Goal: Information Seeking & Learning: Check status

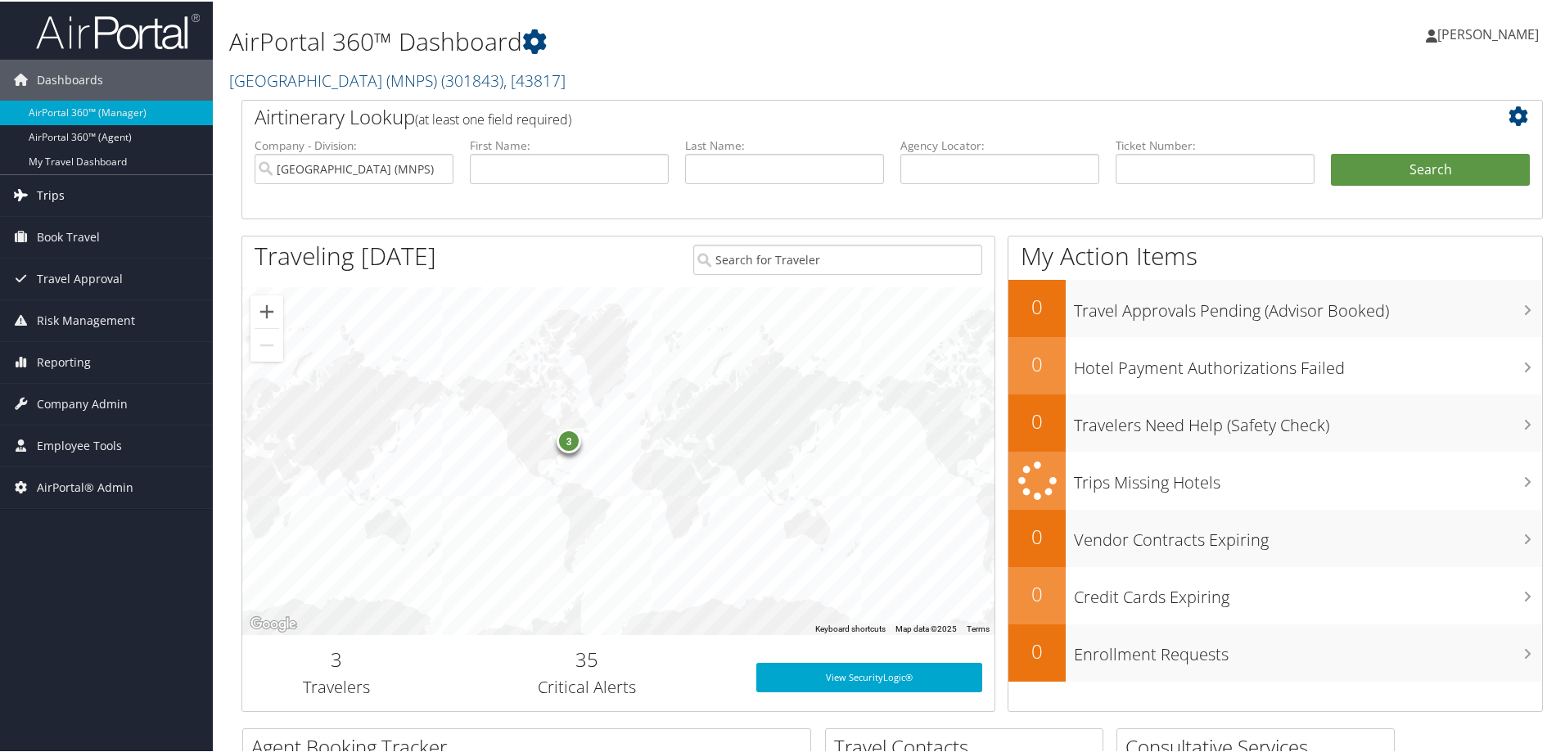
click at [34, 189] on link "Trips" at bounding box center [106, 194] width 213 height 41
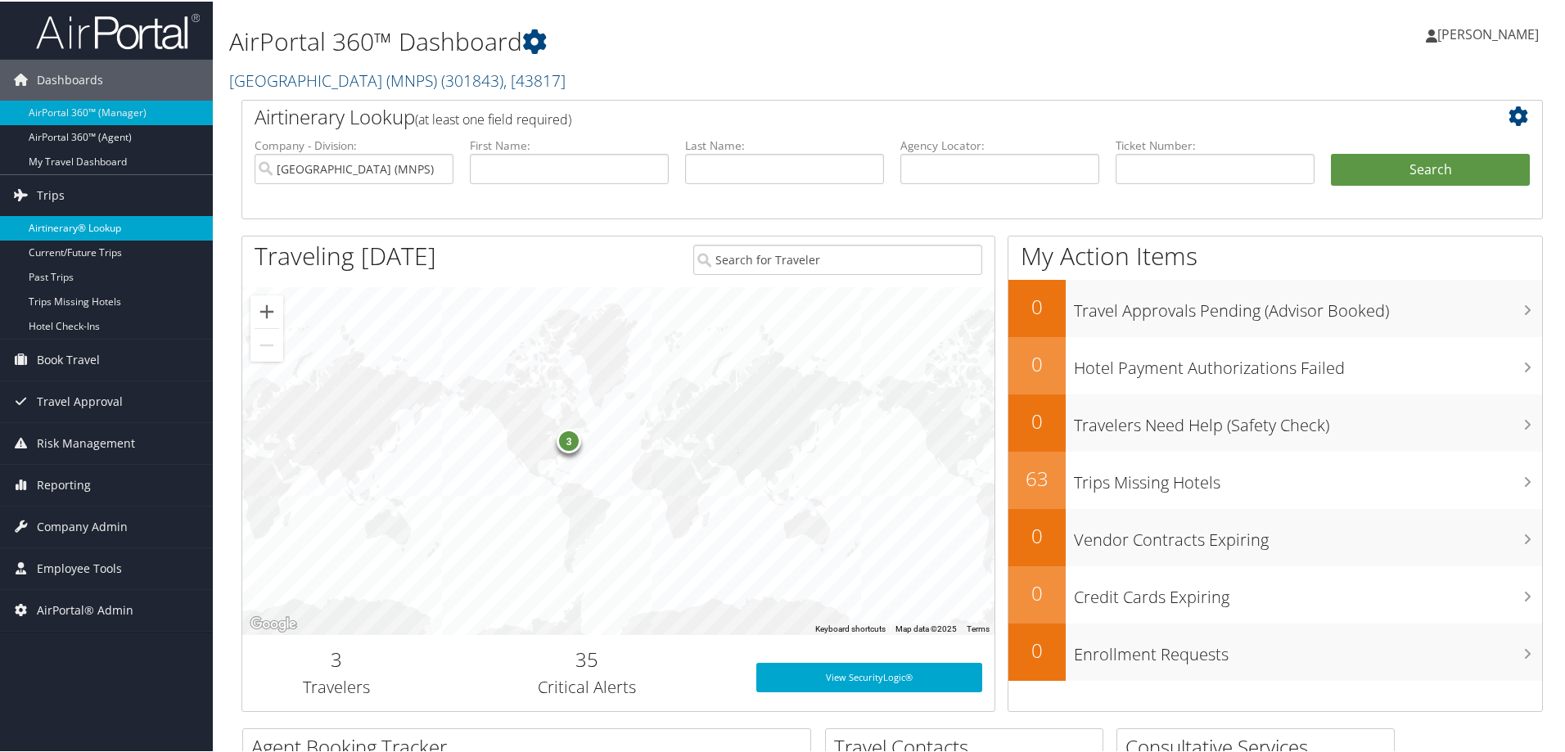
click at [59, 222] on link "Airtinerary® Lookup" at bounding box center [106, 226] width 213 height 25
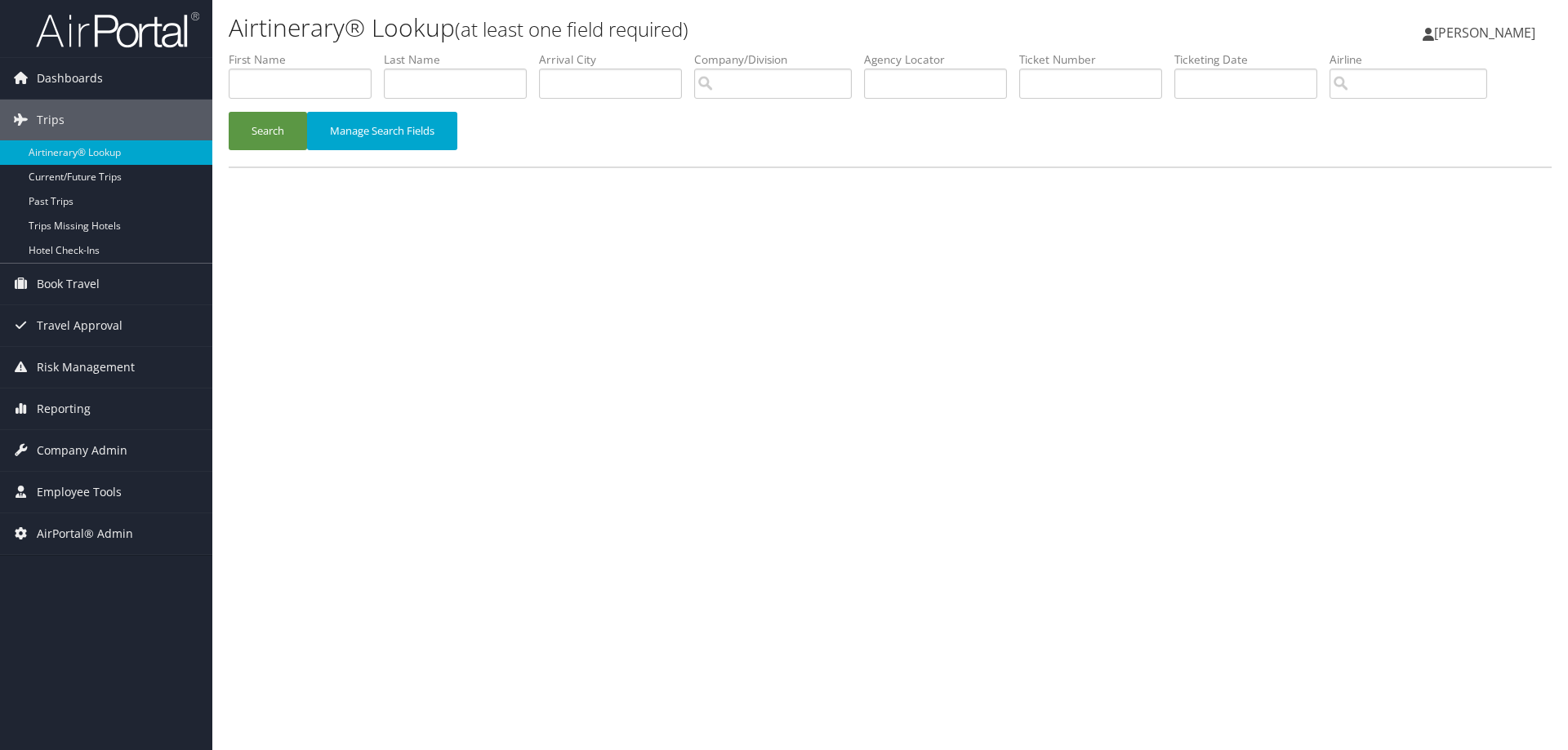
click at [1459, 534] on div "Airtinerary® Lookup (at least one field required) Dana Meighan Dana Meighan My …" at bounding box center [890, 375] width 1356 height 750
click at [283, 87] on input "text" at bounding box center [299, 84] width 143 height 30
type input "gene"
type input "cottrell"
click at [228, 112] on button "Search" at bounding box center [267, 131] width 79 height 38
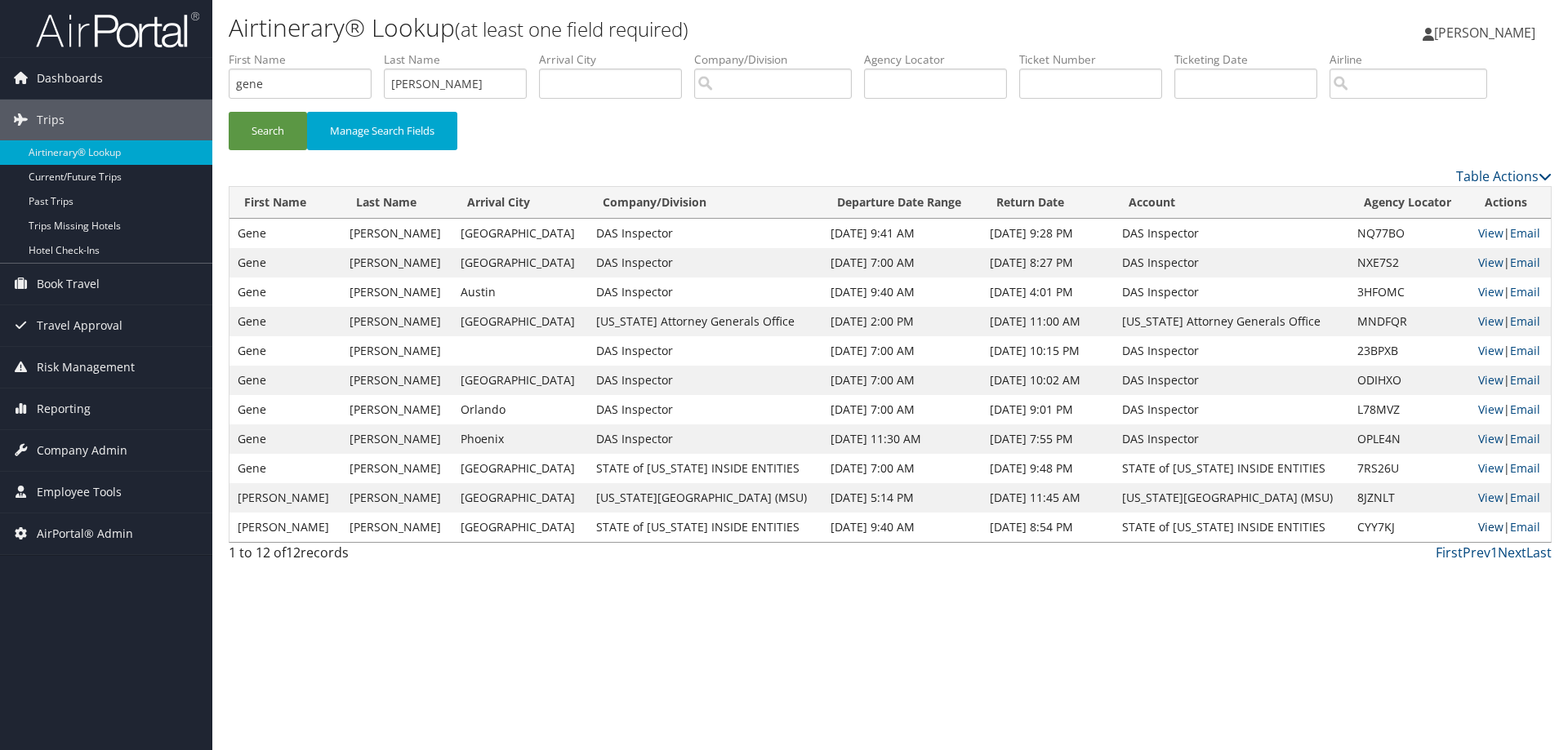
click at [1485, 524] on link "View" at bounding box center [1489, 528] width 25 height 16
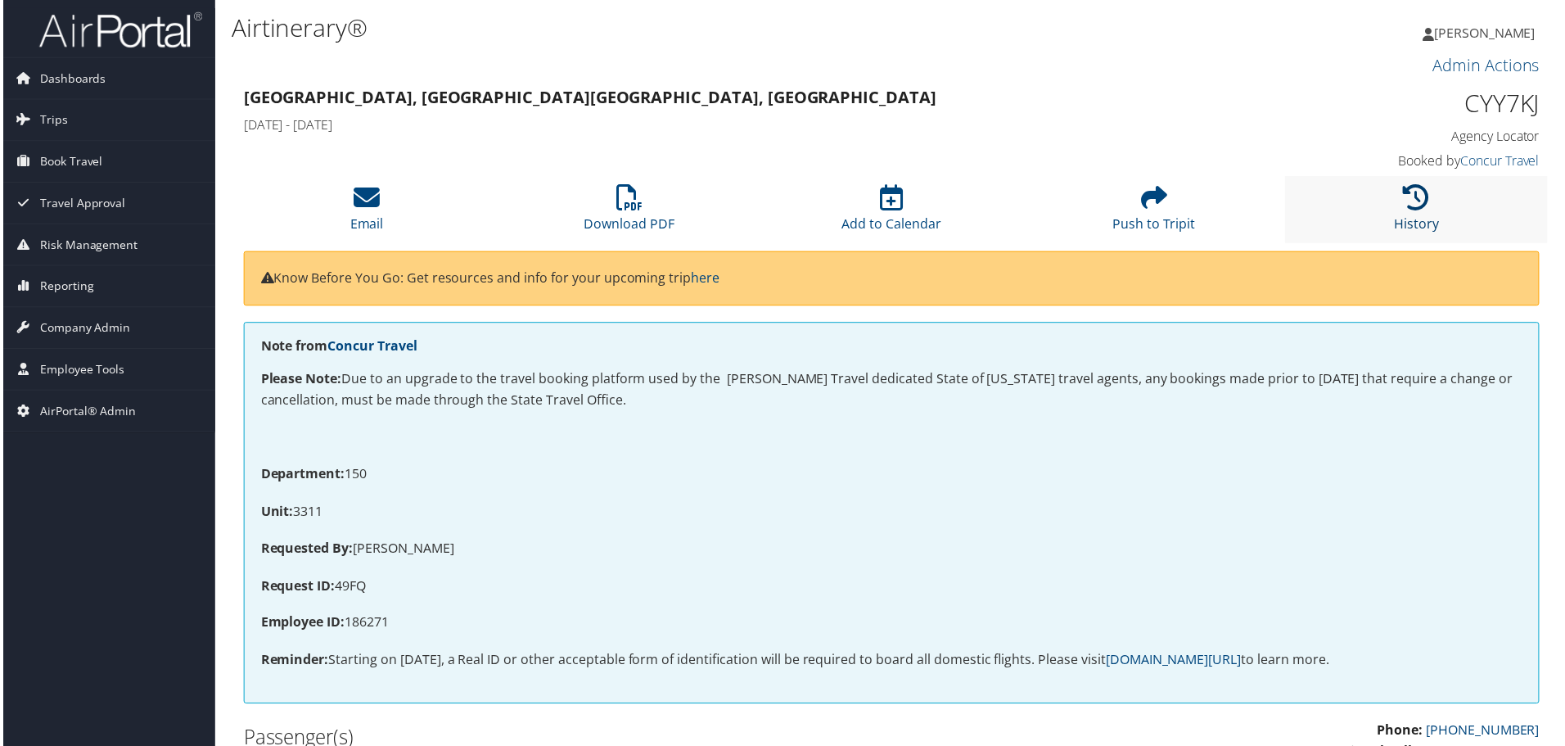
click at [1406, 202] on icon at bounding box center [1419, 198] width 26 height 26
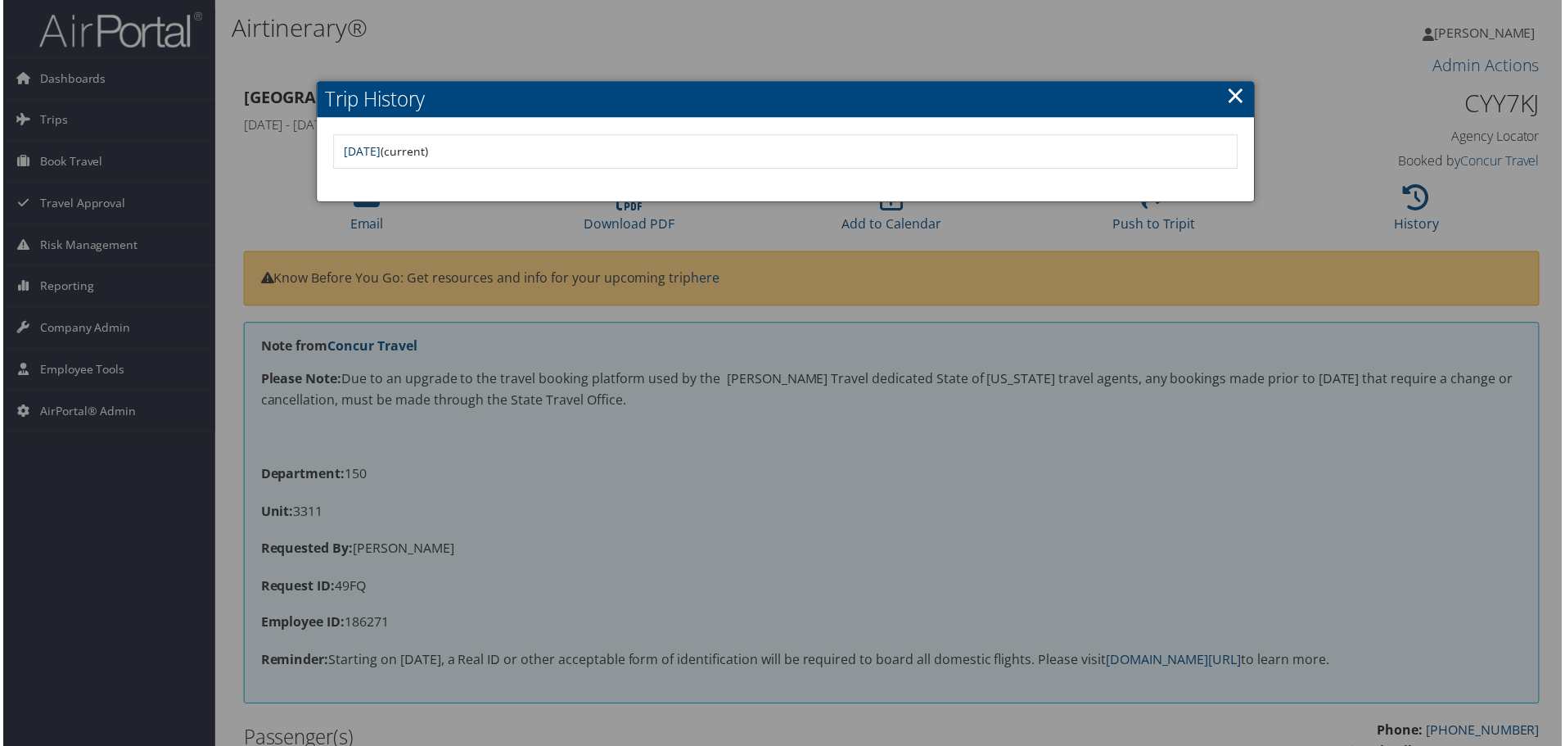
click at [379, 147] on link "Tue Jul 29 13:36:47 MDT 2025" at bounding box center [360, 152] width 37 height 16
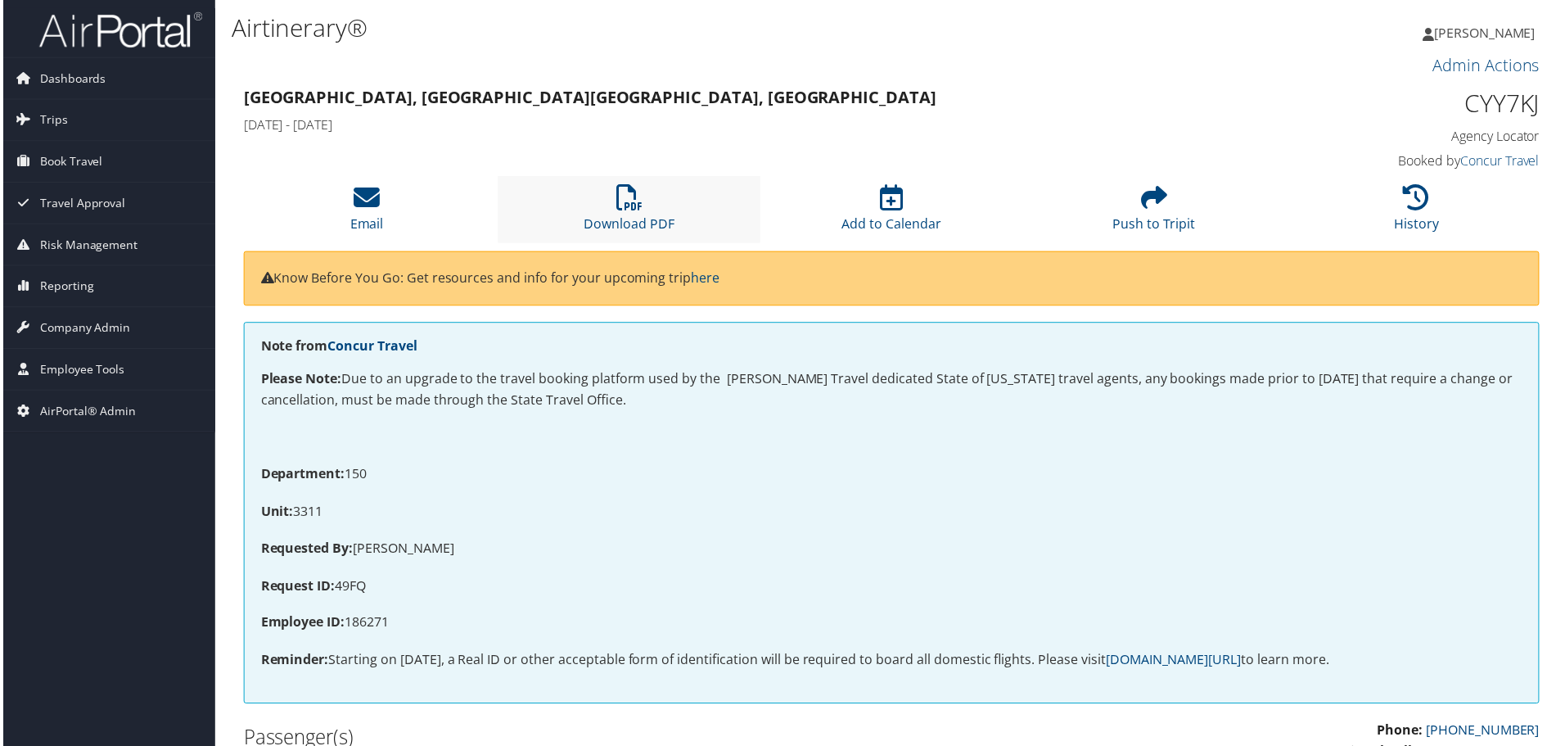
click at [650, 206] on li "Download PDF" at bounding box center [629, 210] width 264 height 66
drag, startPoint x: 616, startPoint y: 209, endPoint x: 415, endPoint y: 227, distance: 201.3
click at [616, 209] on icon at bounding box center [629, 198] width 26 height 26
click at [1479, 543] on p "Requested By: GENE COTTRELL" at bounding box center [892, 550] width 1267 height 21
click at [901, 60] on h3 "Admin Actions" at bounding box center [891, 65] width 1301 height 23
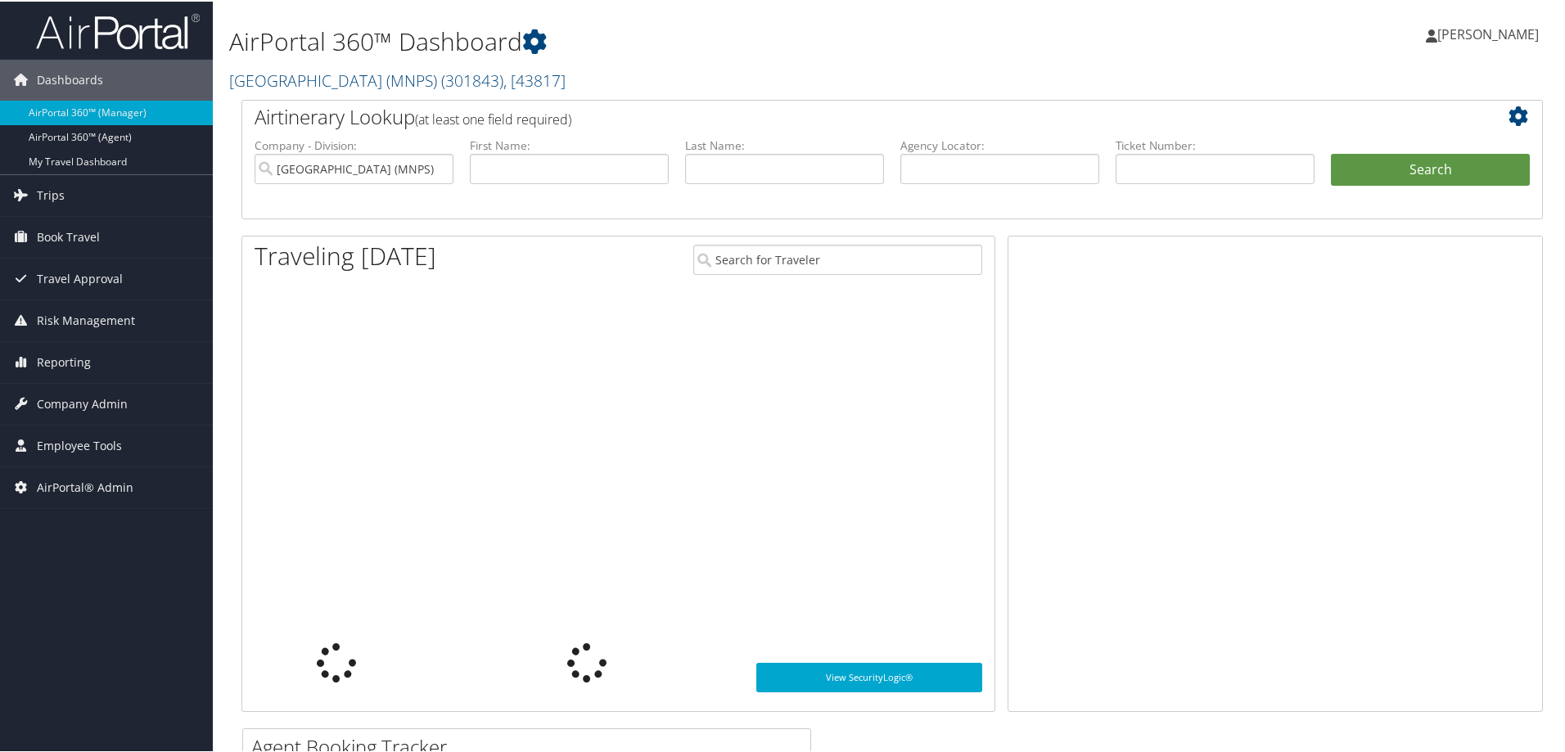
click at [301, 74] on link "[GEOGRAPHIC_DATA] (MNPS) ( 301843 ) , [ 43817 ]" at bounding box center [397, 79] width 336 height 22
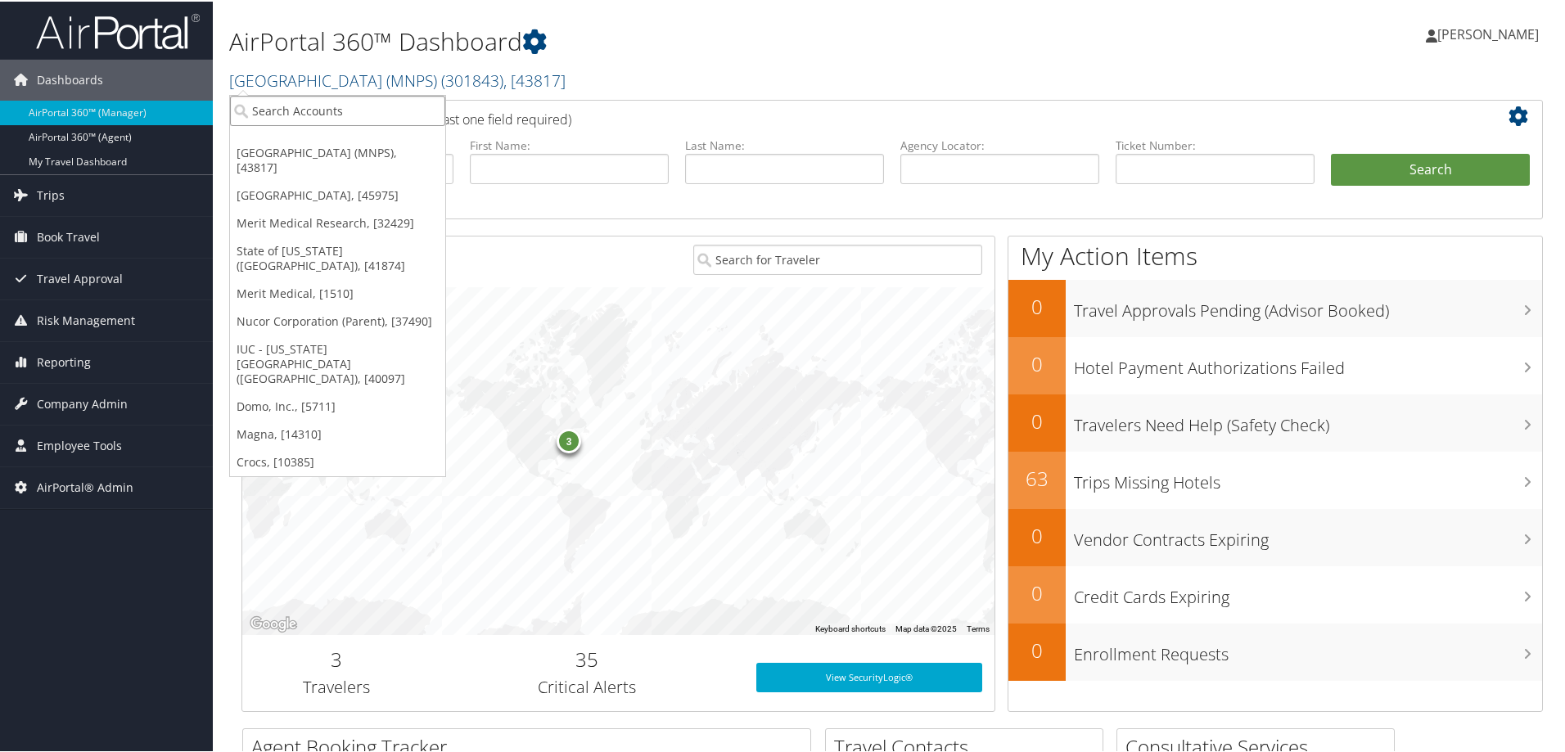
click at [314, 111] on input "search" at bounding box center [337, 109] width 215 height 30
type input "lsi so"
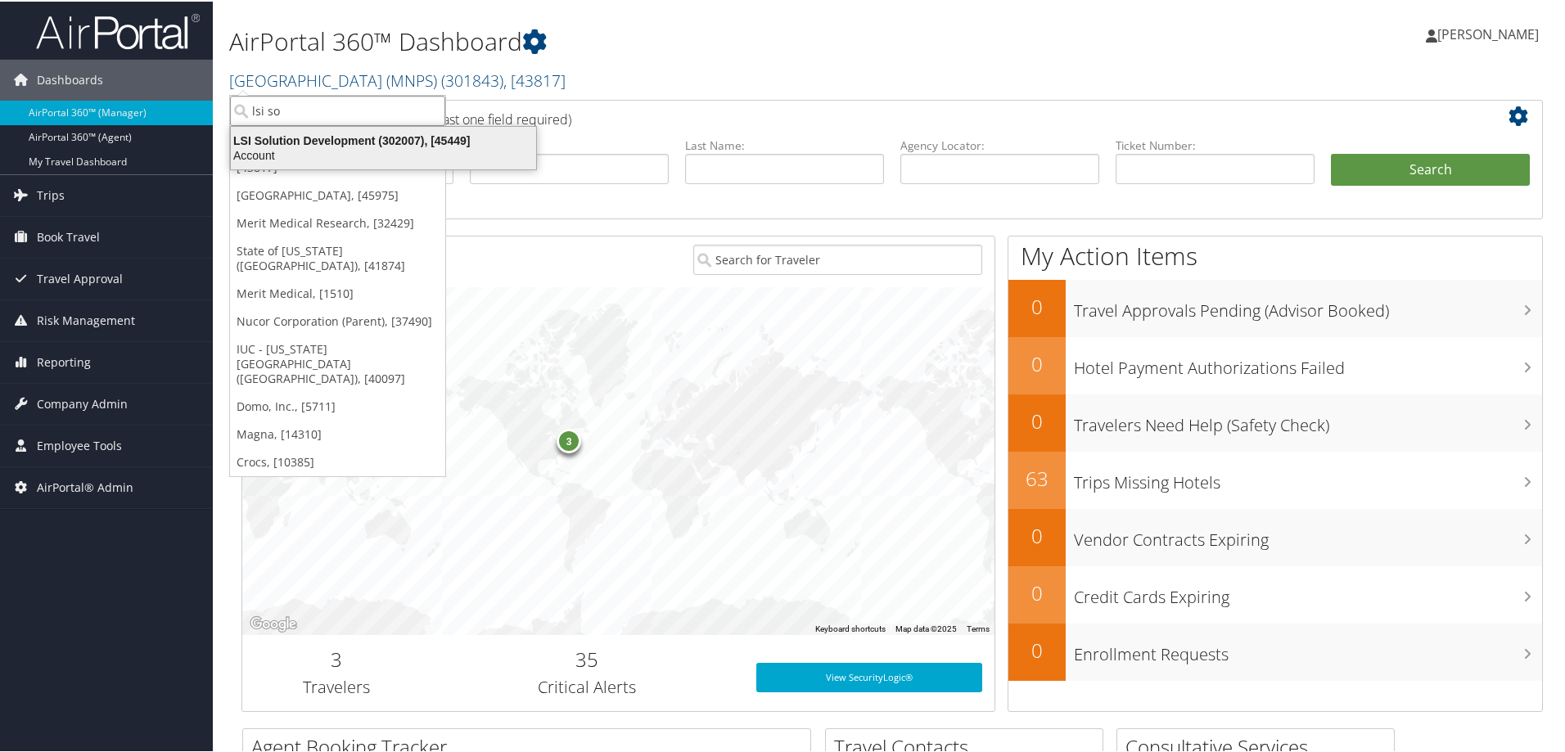
click at [336, 142] on div "LSI Solution Development (302007), [45449]" at bounding box center [383, 139] width 325 height 15
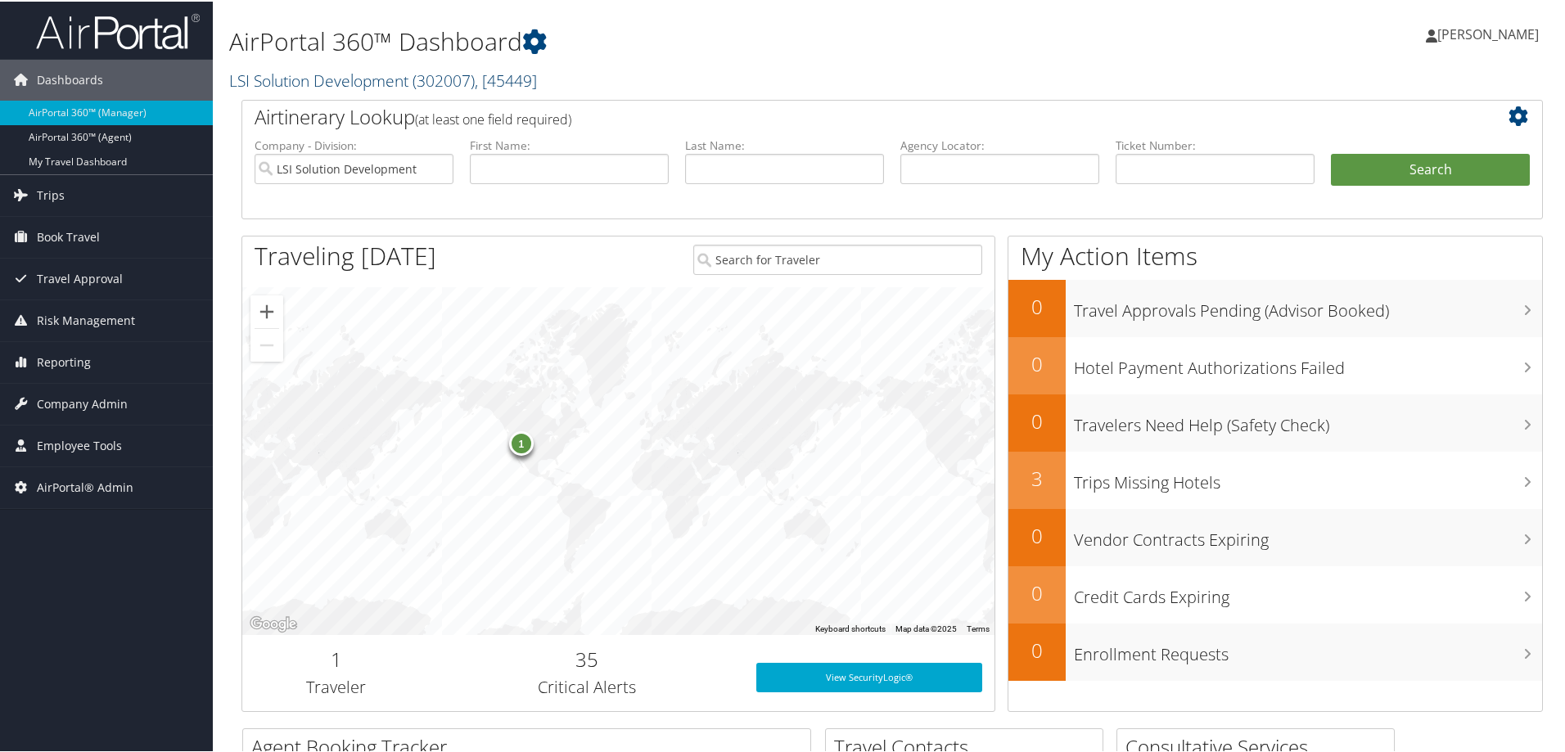
click at [362, 74] on link "LSI Solution Development ( 302007 ) , [ 45449 ]" at bounding box center [383, 79] width 308 height 22
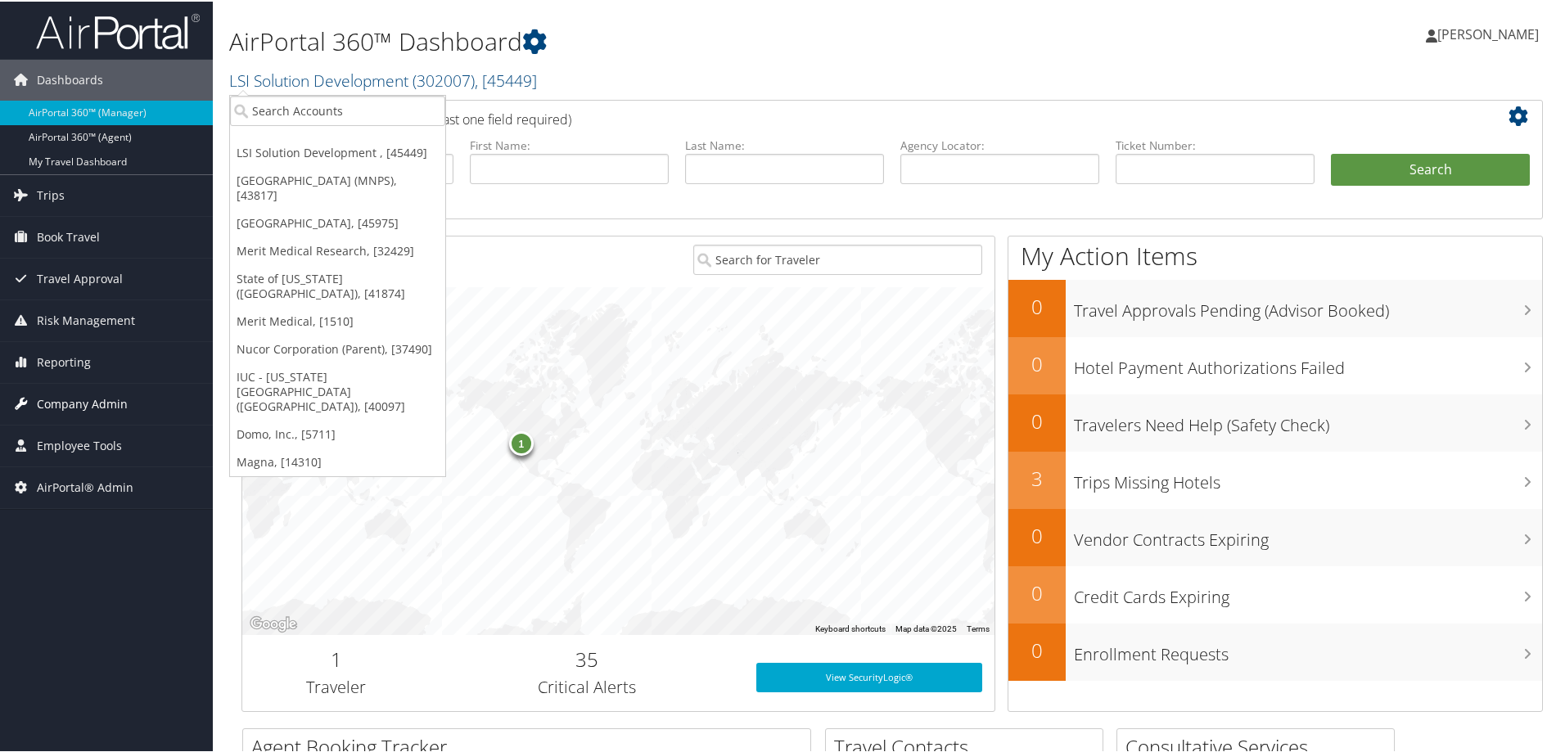
click at [126, 384] on link "Company Admin" at bounding box center [106, 402] width 213 height 41
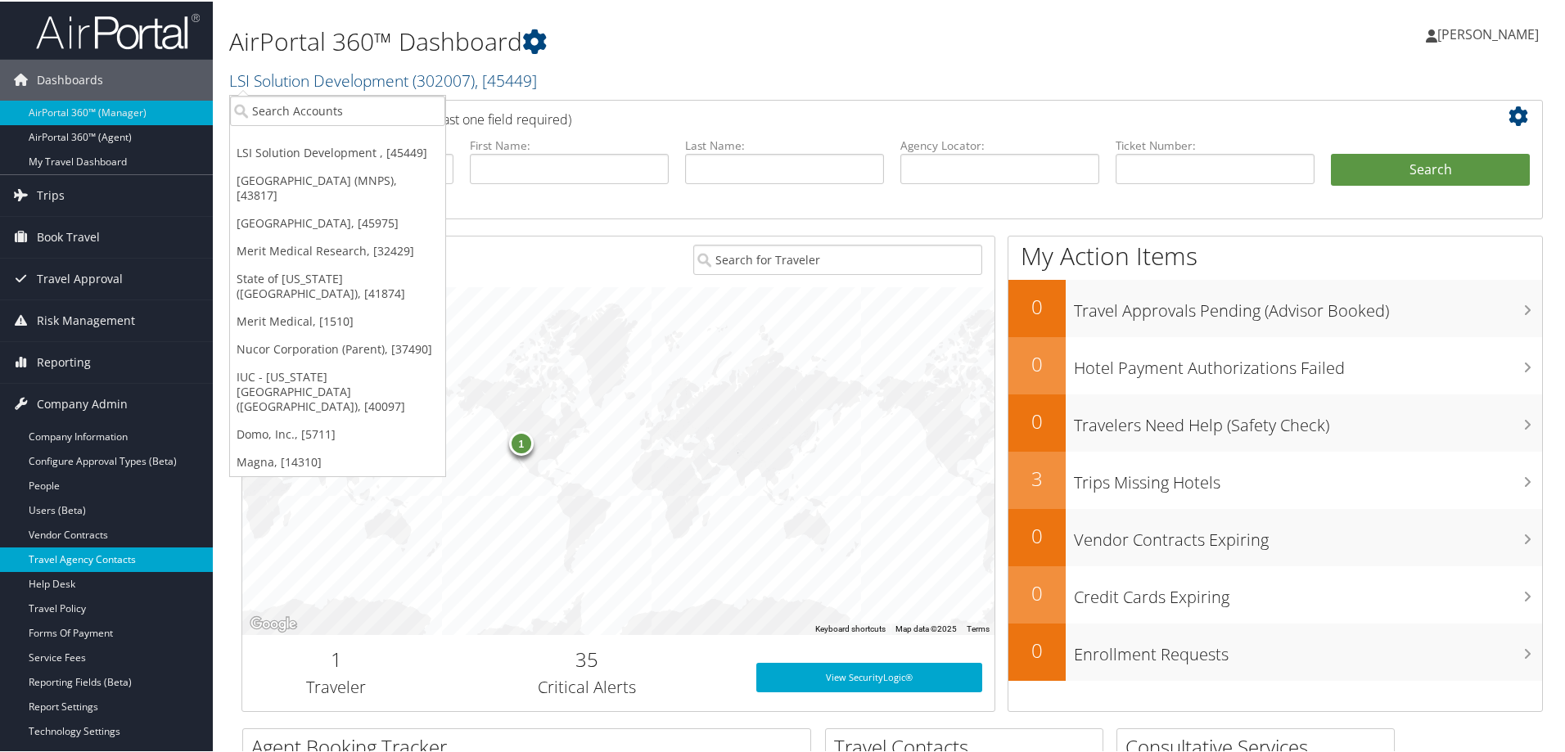
click at [145, 561] on link "Travel Agency Contacts" at bounding box center [106, 558] width 213 height 25
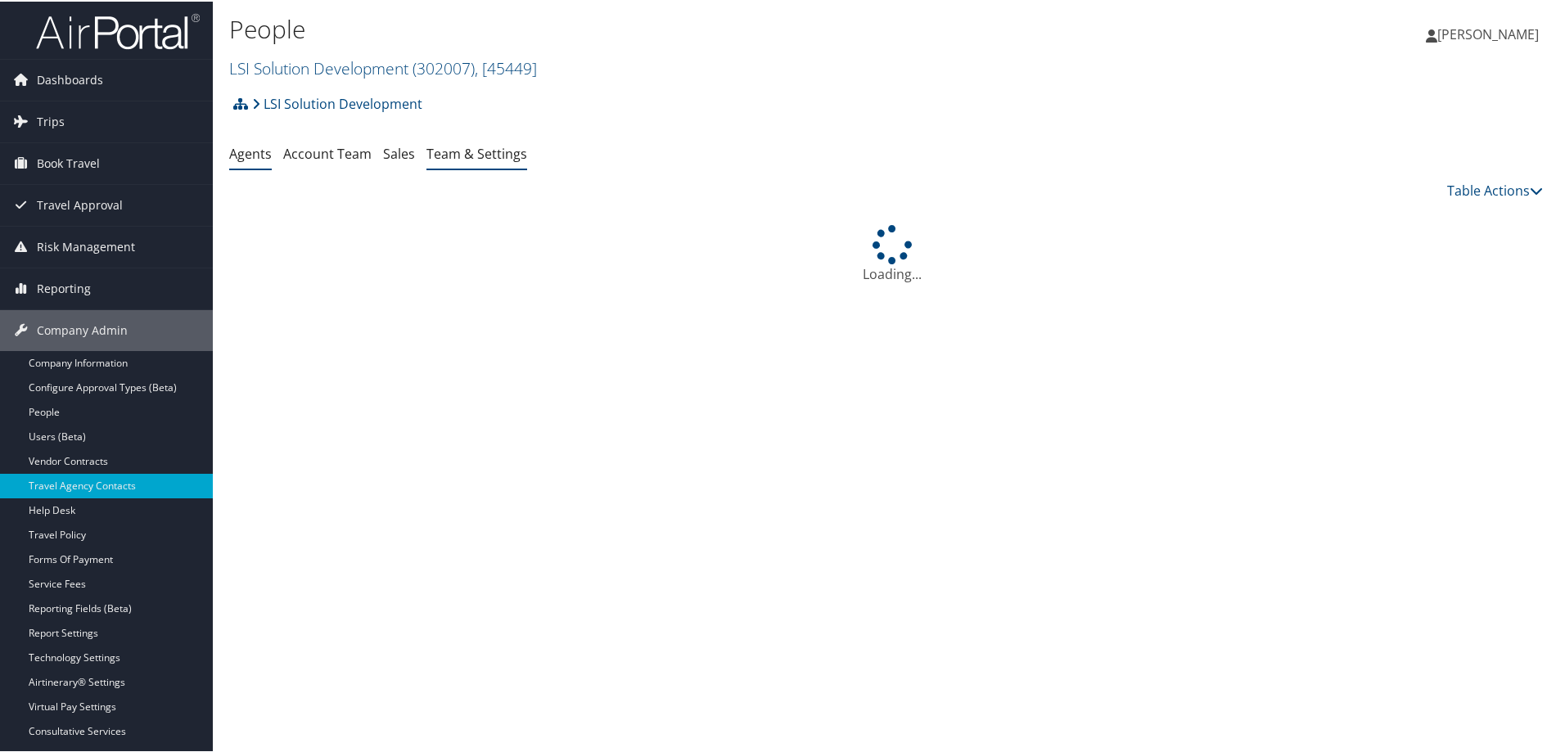
click at [503, 153] on link "Team & Settings" at bounding box center [476, 152] width 101 height 18
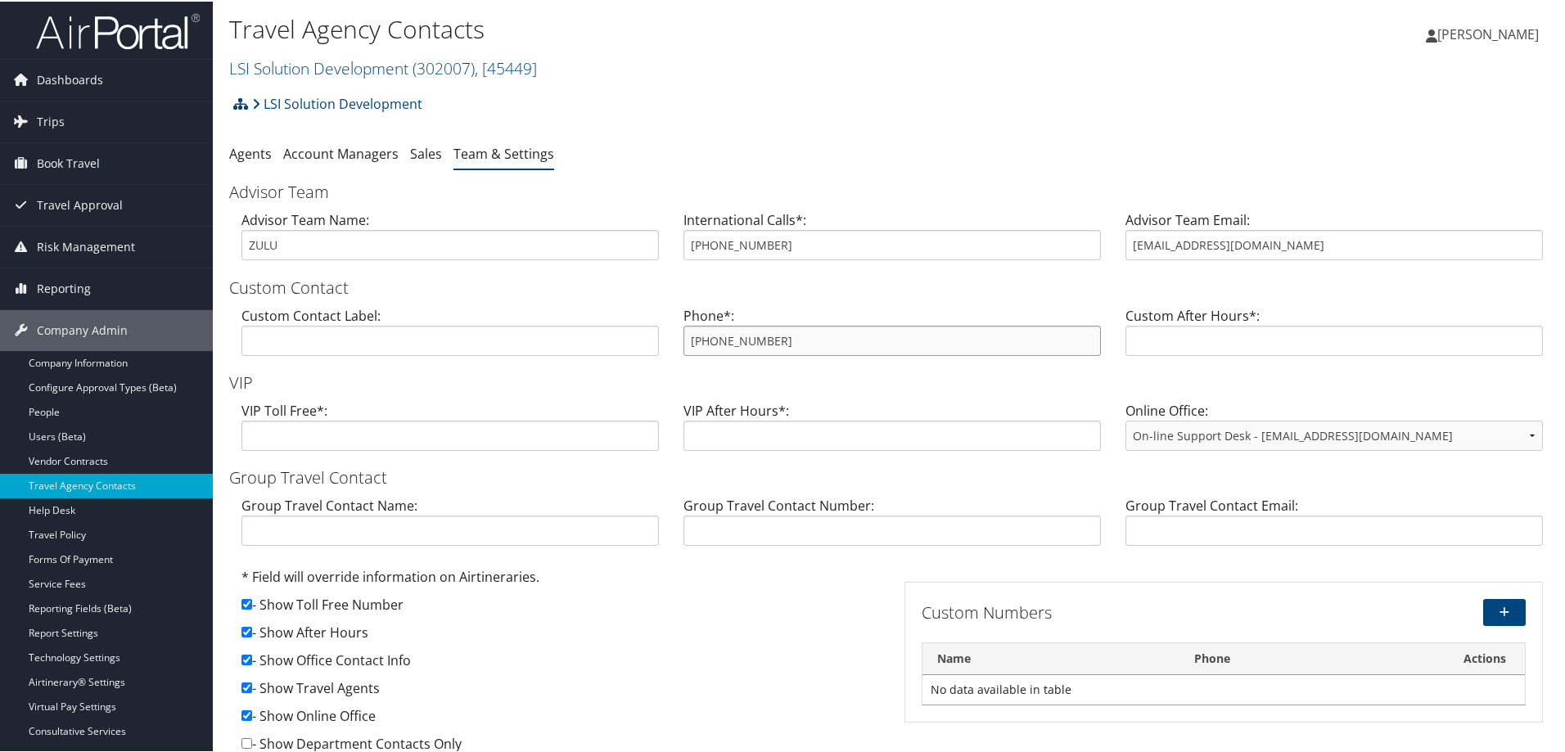
drag, startPoint x: 847, startPoint y: 337, endPoint x: 617, endPoint y: 322, distance: 230.5
click at [617, 322] on div "Custom Contact Label: Phone*: 800-527-9540 Custom After Hours*:" at bounding box center [892, 335] width 1326 height 63
click at [683, 332] on input "800-527-9540" at bounding box center [891, 339] width 417 height 30
click at [88, 74] on span "Dashboards" at bounding box center [70, 78] width 66 height 41
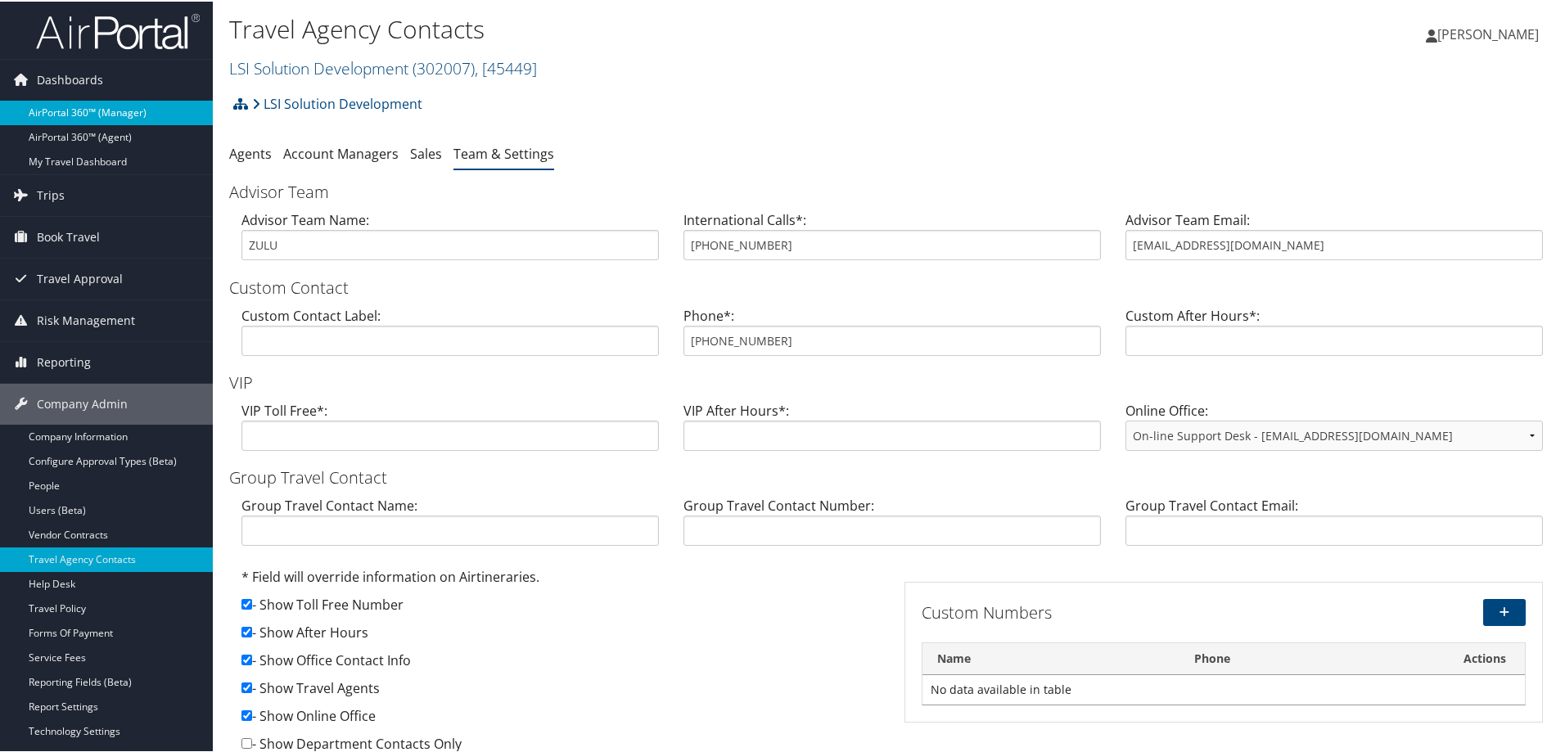
click at [94, 106] on link "AirPortal 360™ (Manager)" at bounding box center [106, 111] width 213 height 25
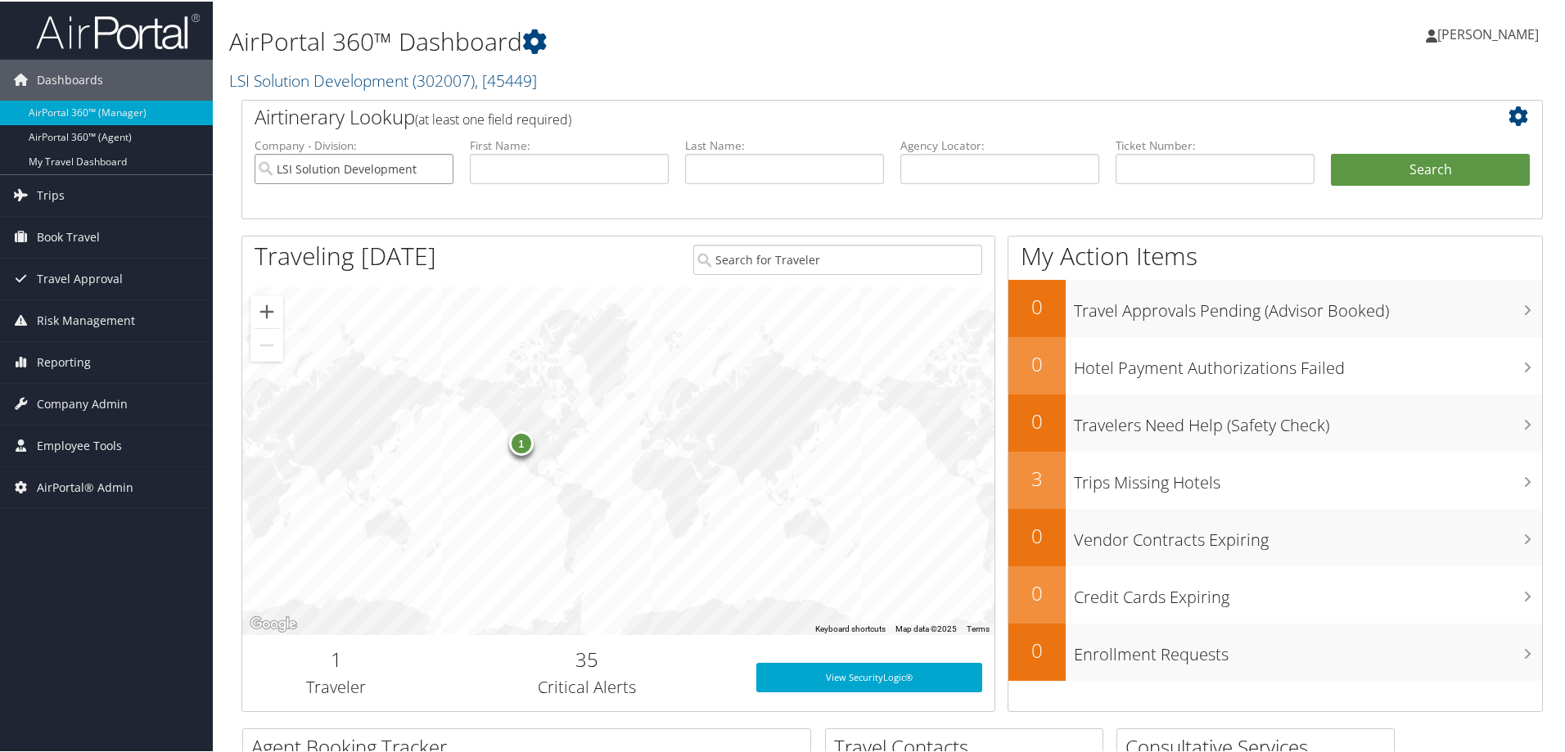
click at [438, 173] on input "LSI Solution Development" at bounding box center [354, 167] width 199 height 30
drag, startPoint x: 561, startPoint y: 171, endPoint x: 583, endPoint y: 175, distance: 22.5
click at [561, 173] on input "text" at bounding box center [569, 167] width 199 height 30
click at [720, 169] on input "text" at bounding box center [784, 167] width 199 height 30
type input "[PERSON_NAME]"
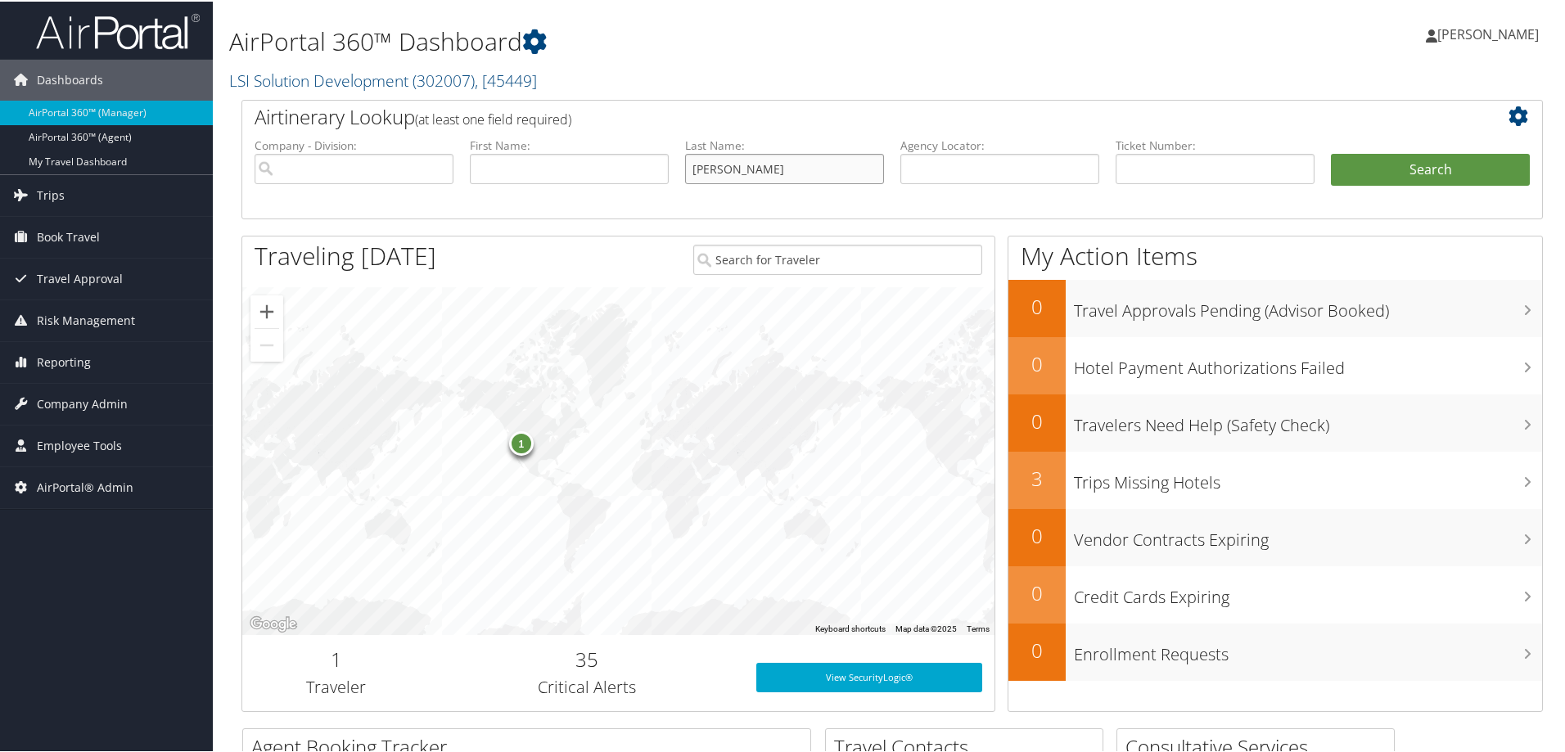
click at [1331, 152] on button "Search" at bounding box center [1430, 168] width 199 height 33
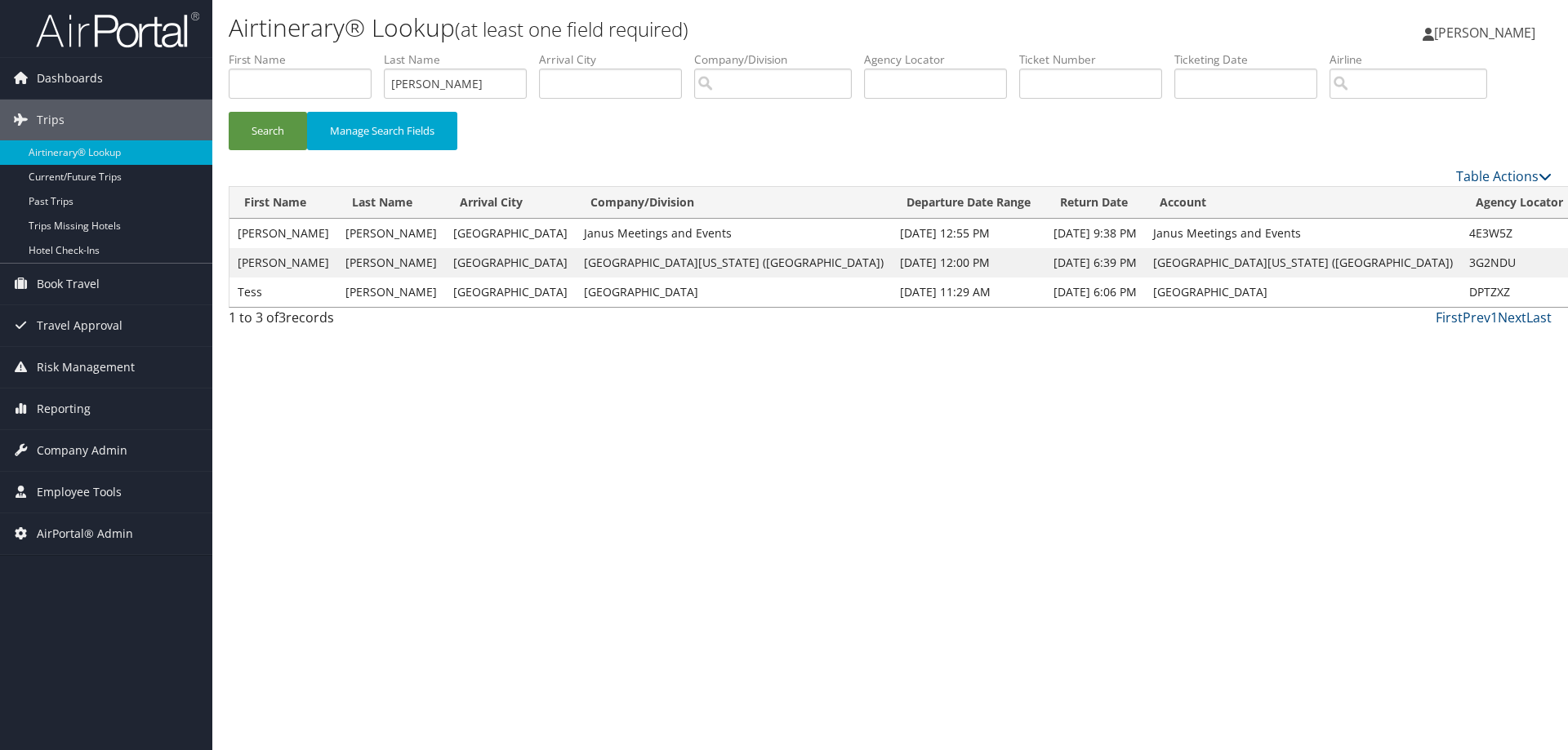
click at [417, 296] on td "Fruchtman" at bounding box center [391, 291] width 108 height 29
click at [1567, 290] on link "View" at bounding box center [1598, 292] width 25 height 16
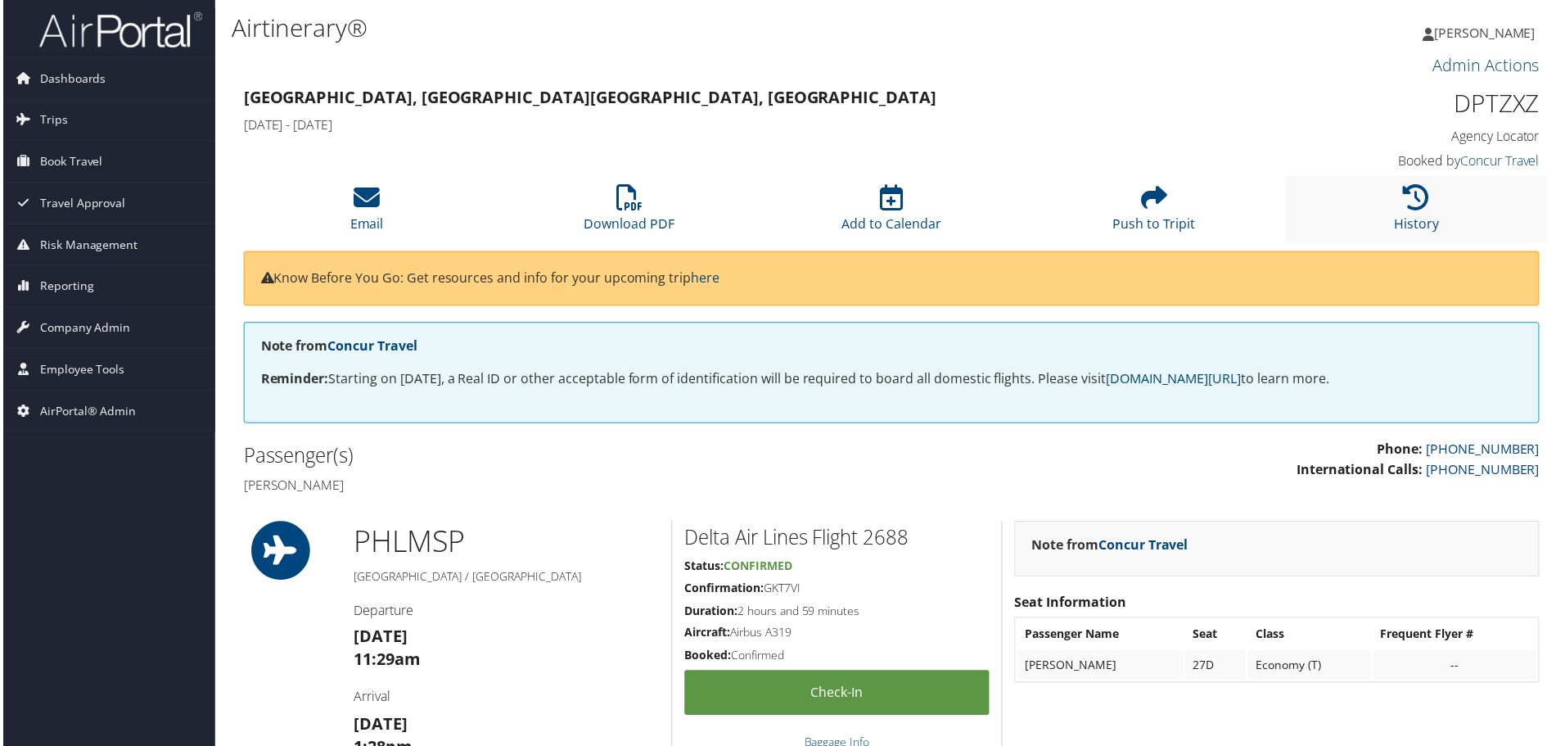
click at [1398, 209] on li "History" at bounding box center [1419, 210] width 264 height 66
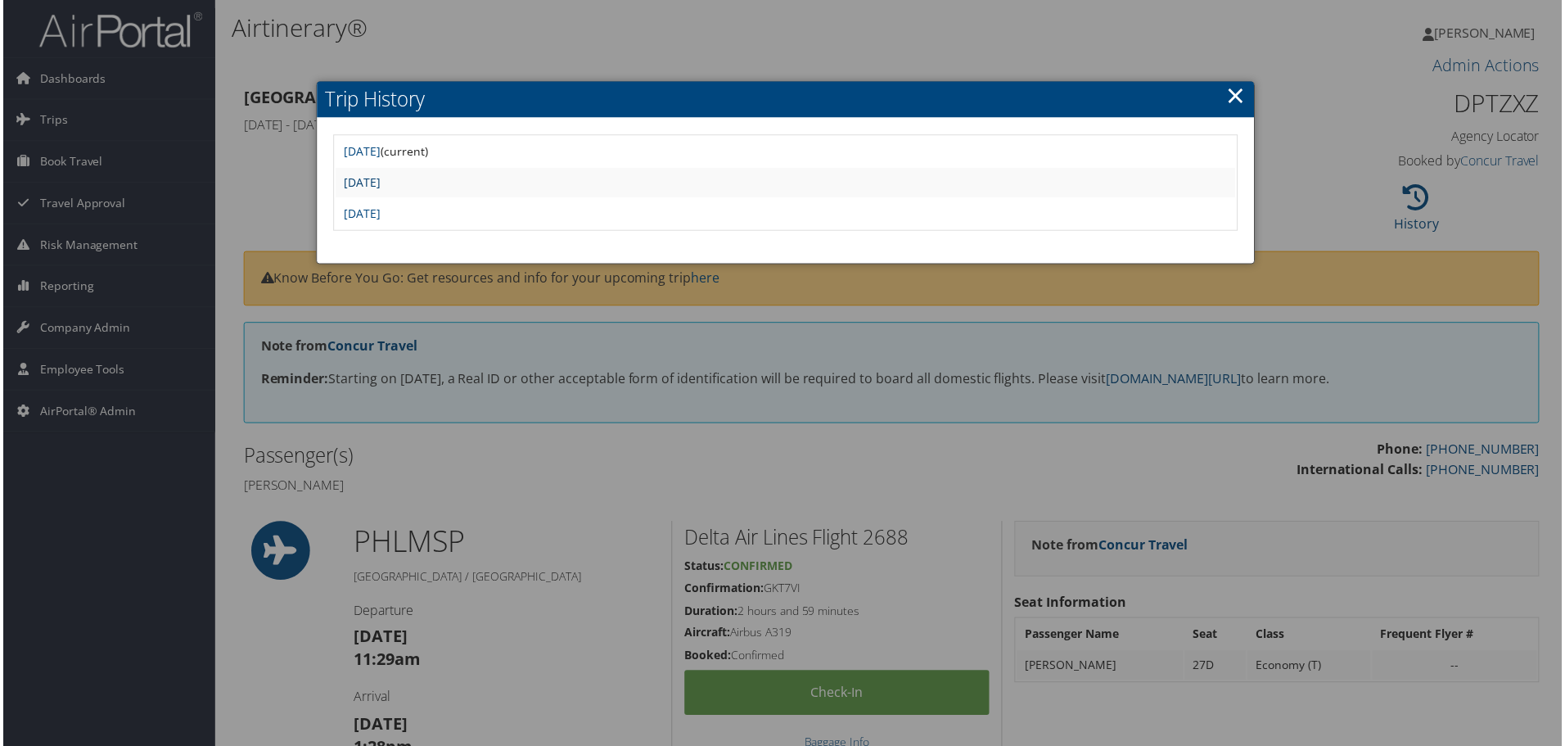
click at [379, 183] on link "[DATE]" at bounding box center [360, 183] width 37 height 16
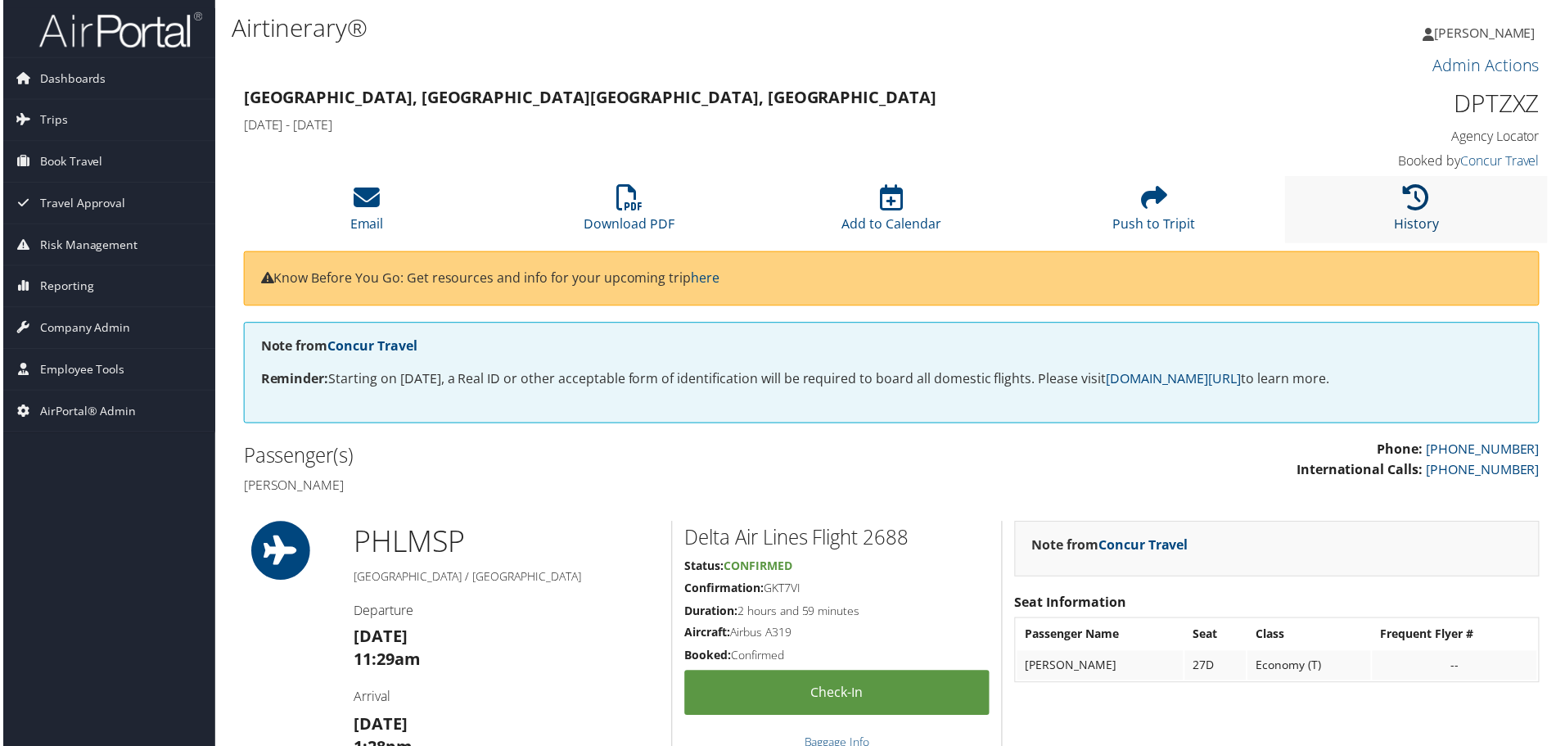
click at [1408, 205] on icon at bounding box center [1419, 198] width 26 height 26
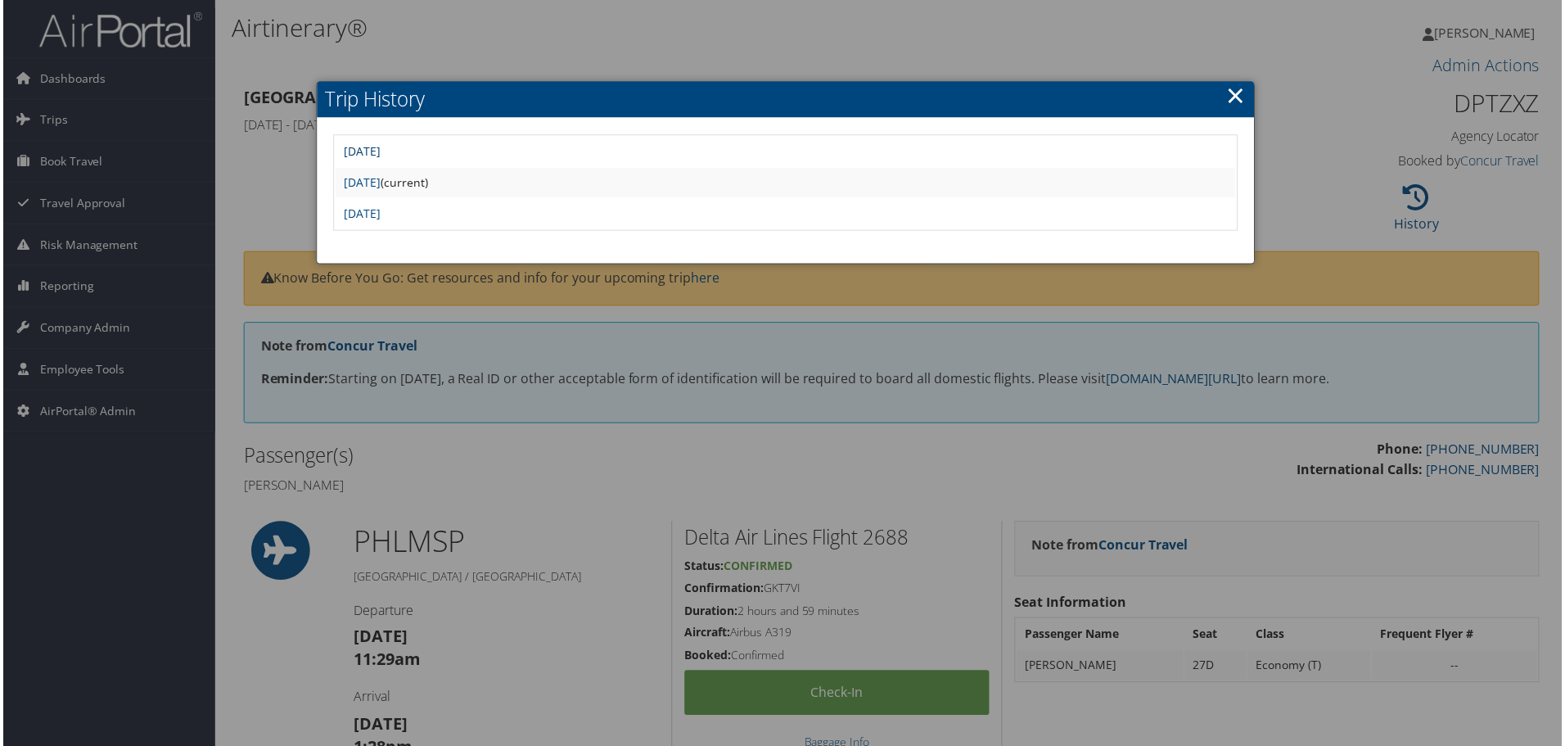
click at [379, 151] on link "[DATE]" at bounding box center [360, 152] width 37 height 16
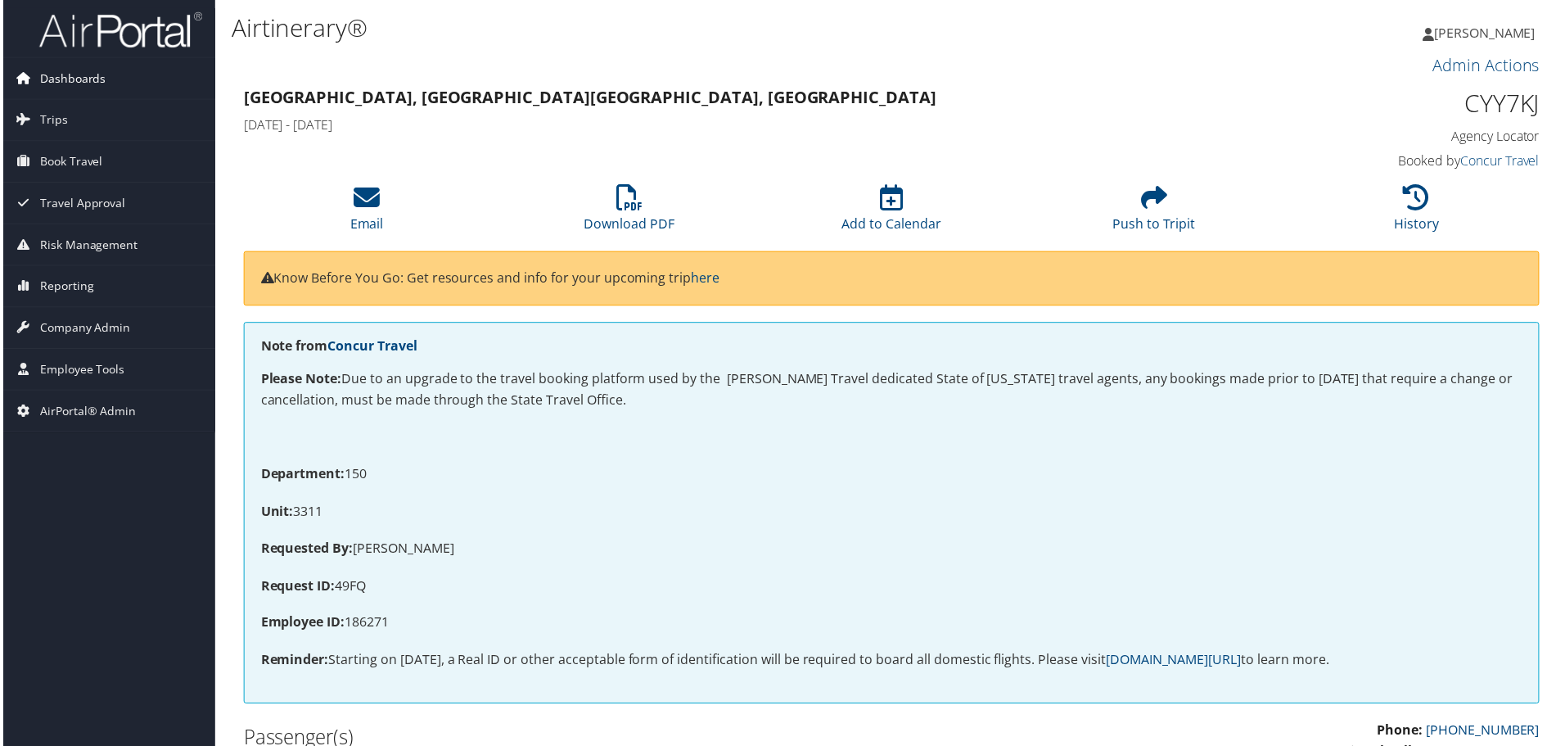
click at [69, 74] on span "Dashboards" at bounding box center [70, 78] width 66 height 41
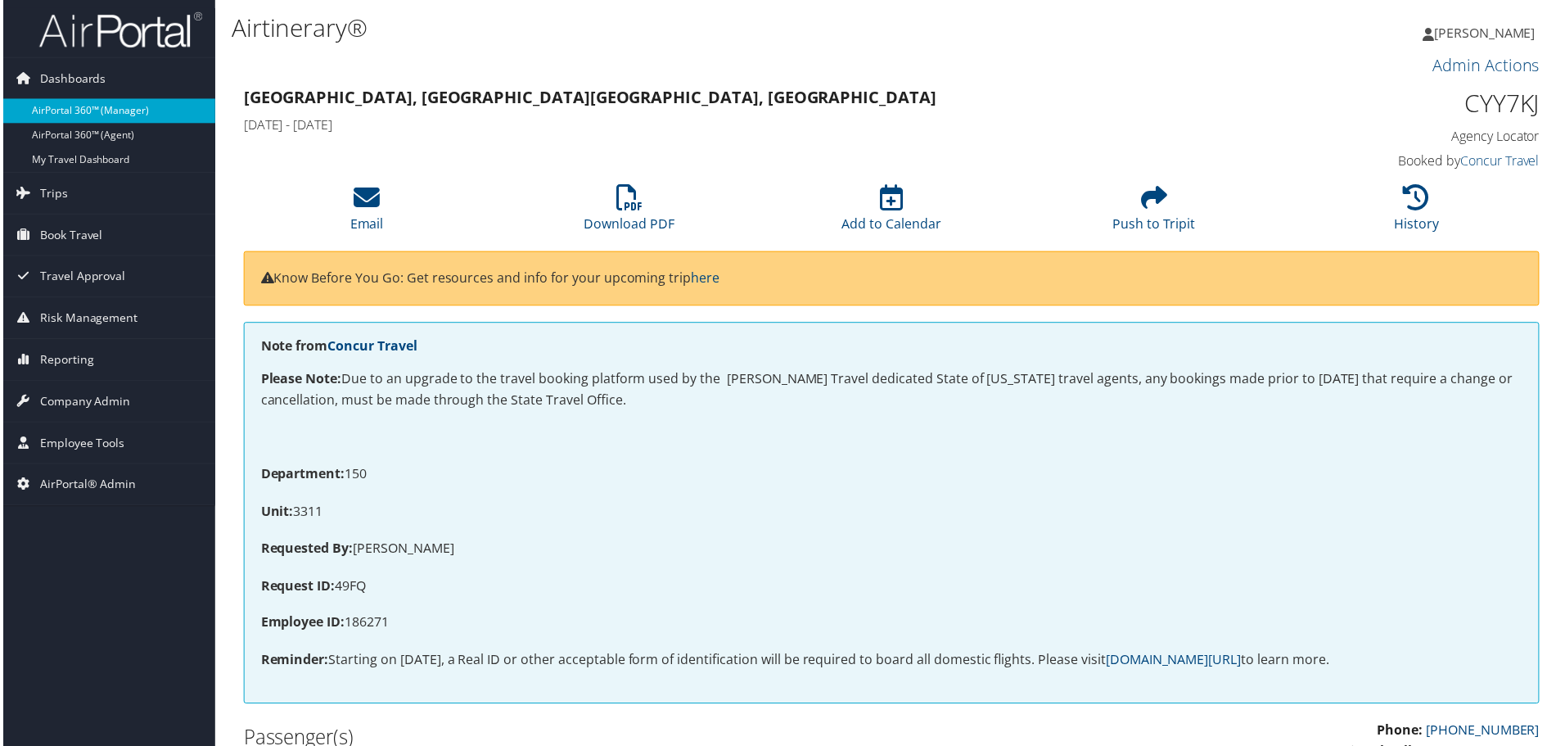
click at [79, 108] on link "AirPortal 360™ (Manager)" at bounding box center [106, 111] width 213 height 25
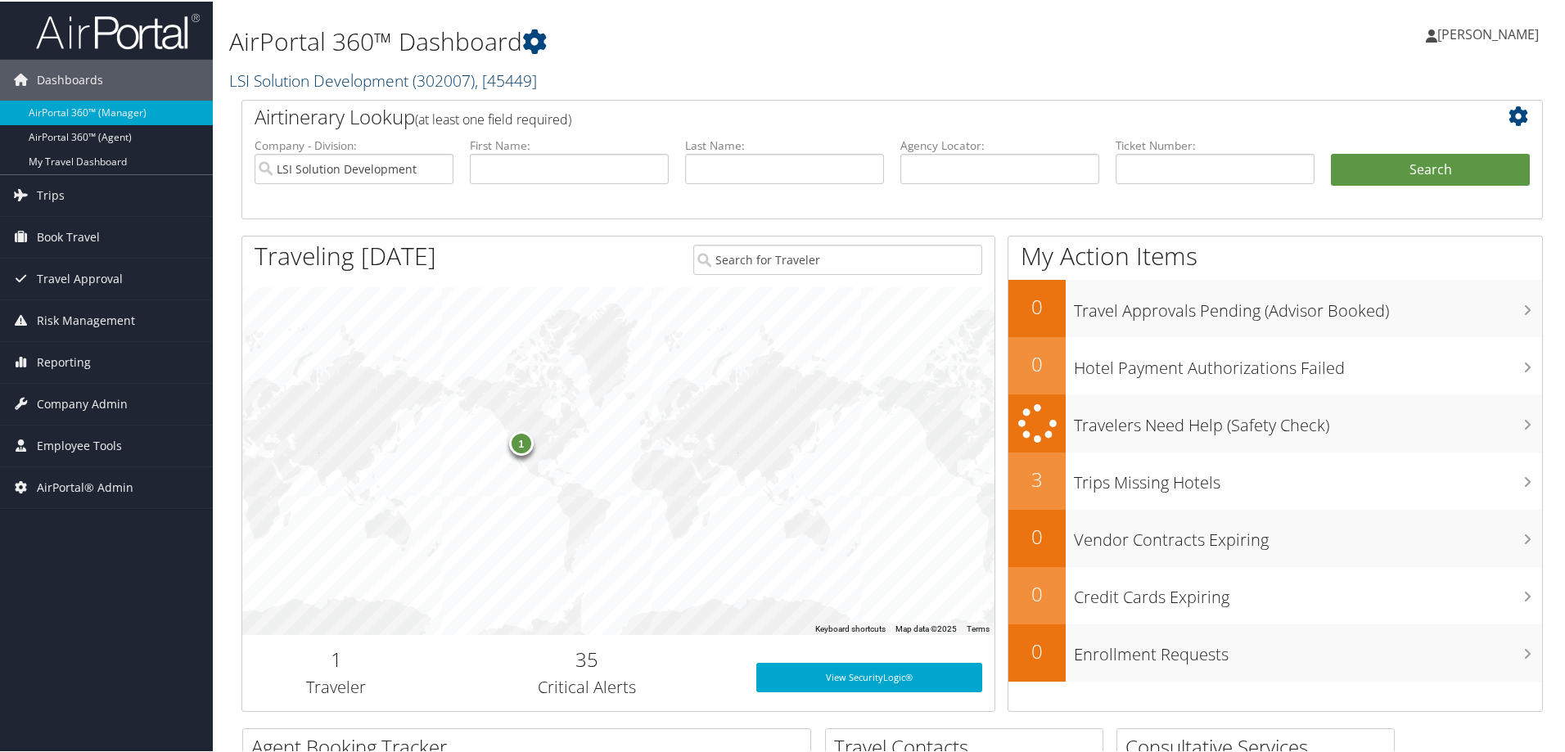
click at [341, 70] on link "LSI Solution Development ( 302007 ) , [ 45449 ]" at bounding box center [383, 79] width 308 height 22
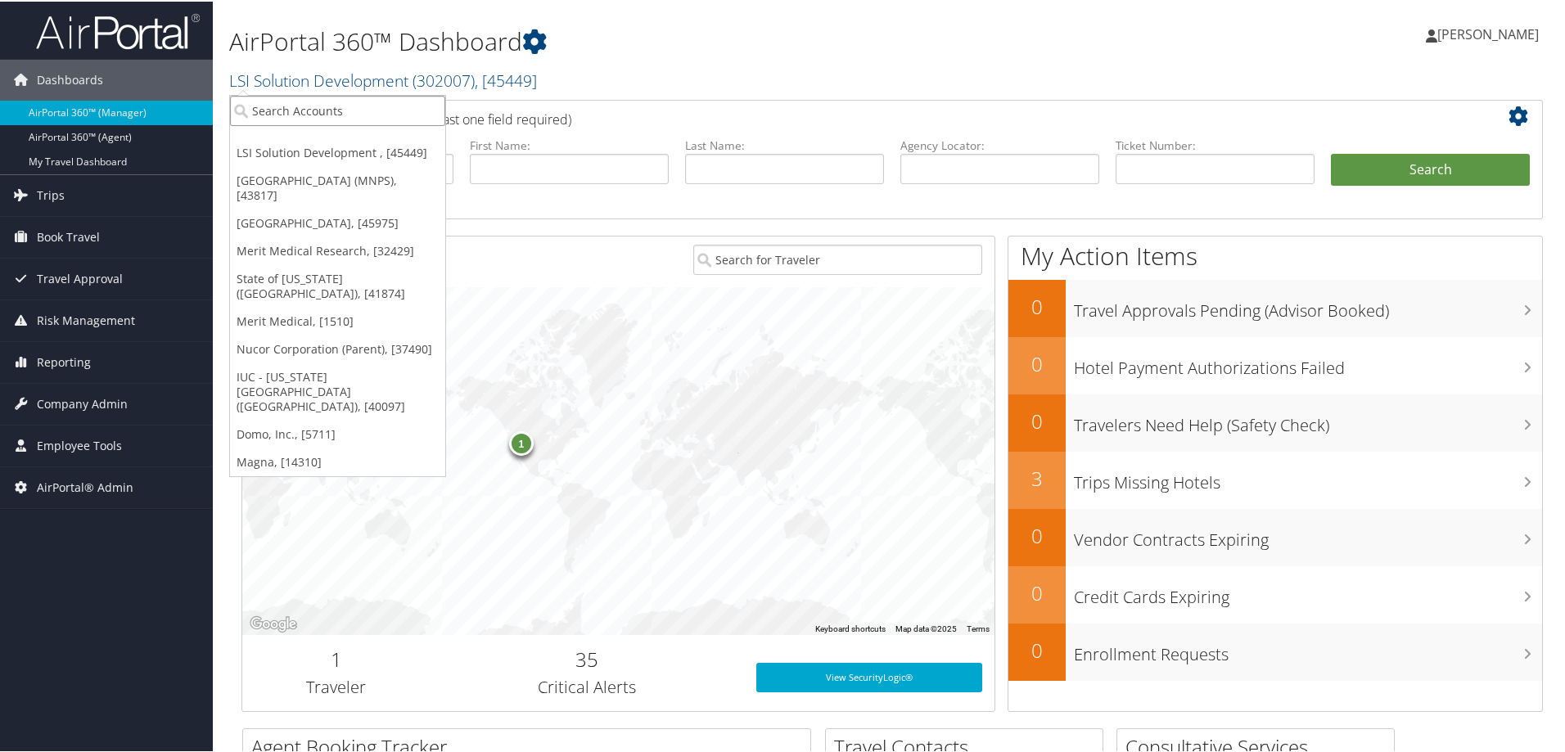
click at [325, 114] on input "search" at bounding box center [337, 109] width 215 height 30
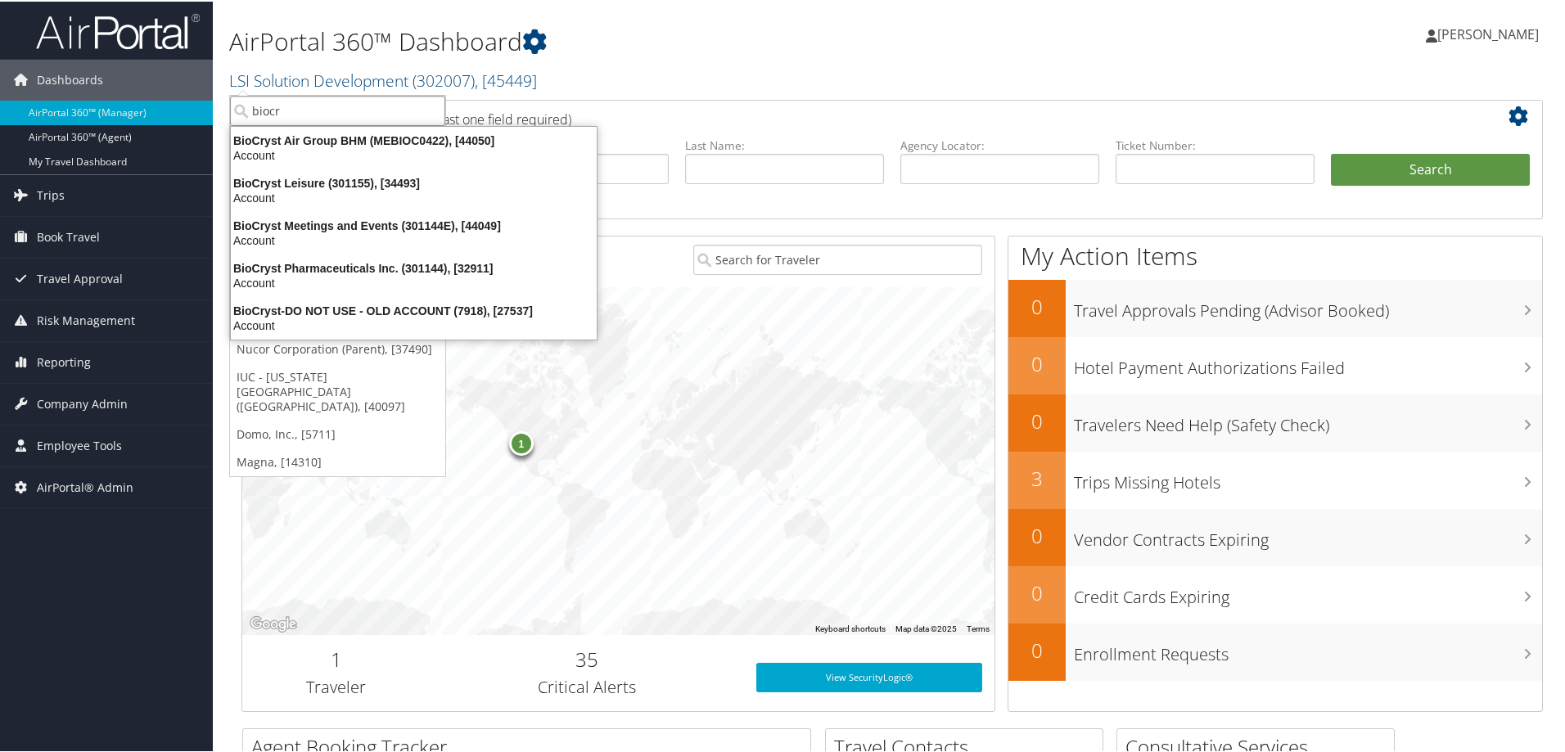
type input "biocry"
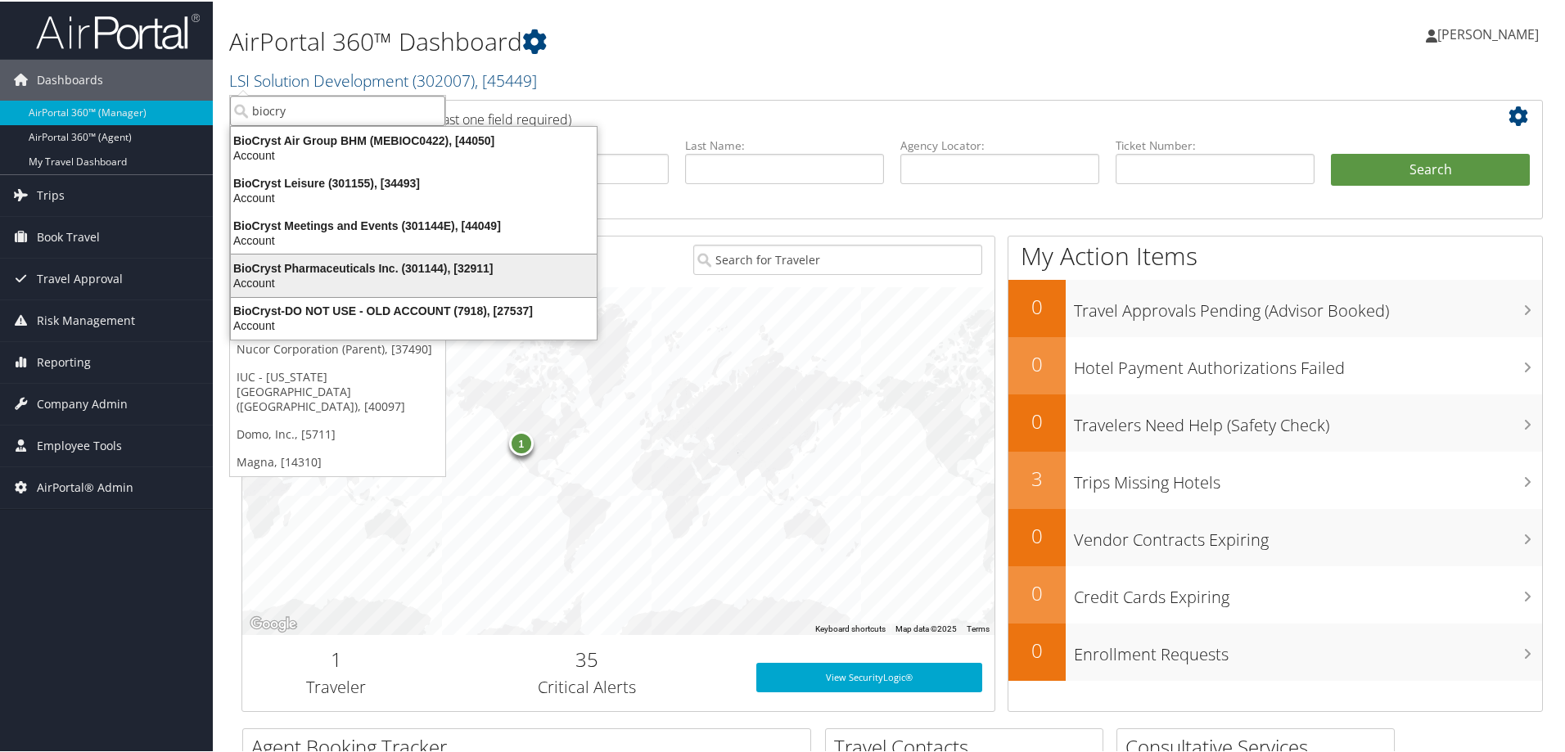
click at [323, 272] on div "BioCryst Pharmaceuticals Inc. (301144), [32911]" at bounding box center [414, 266] width 386 height 15
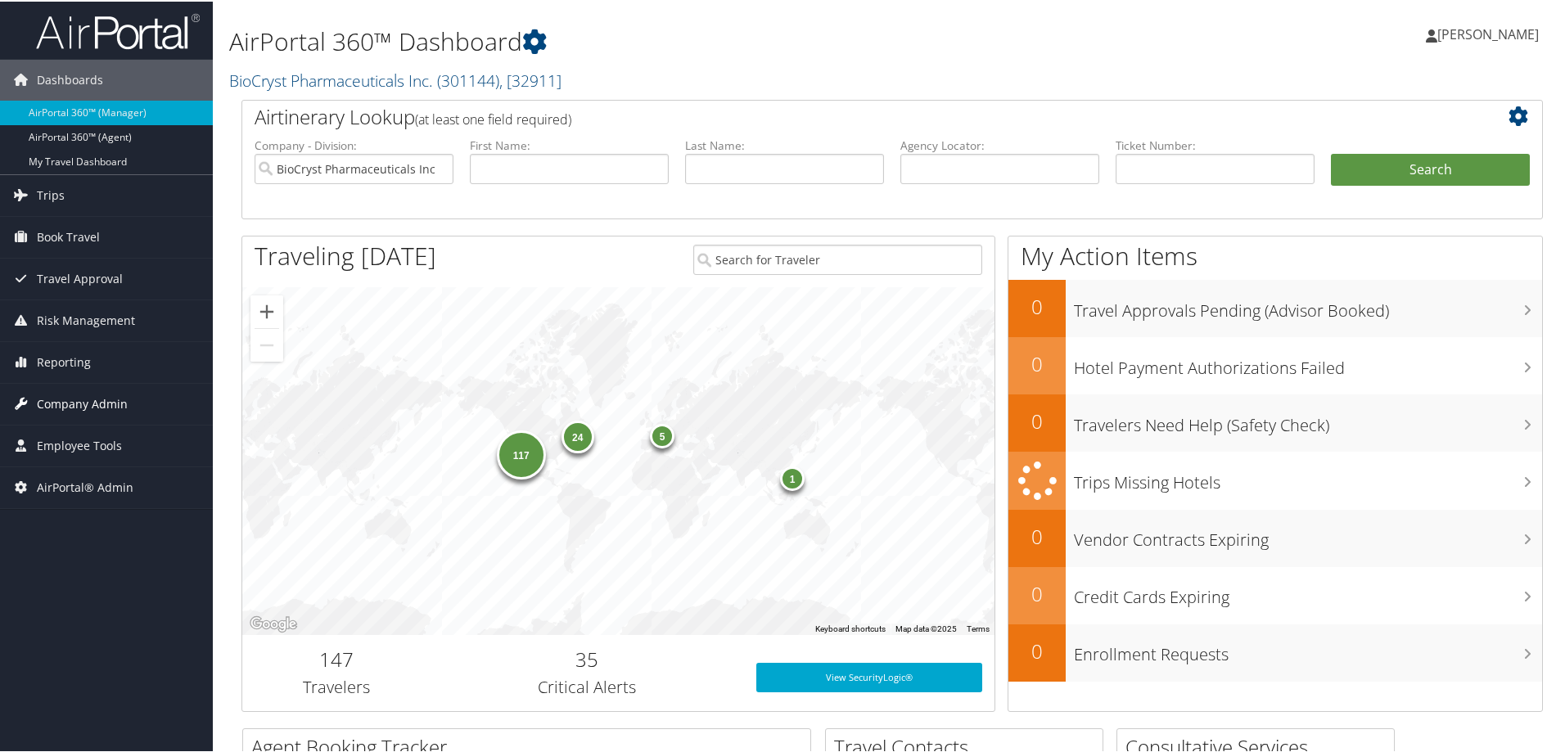
click at [86, 400] on span "Company Admin" at bounding box center [82, 402] width 91 height 41
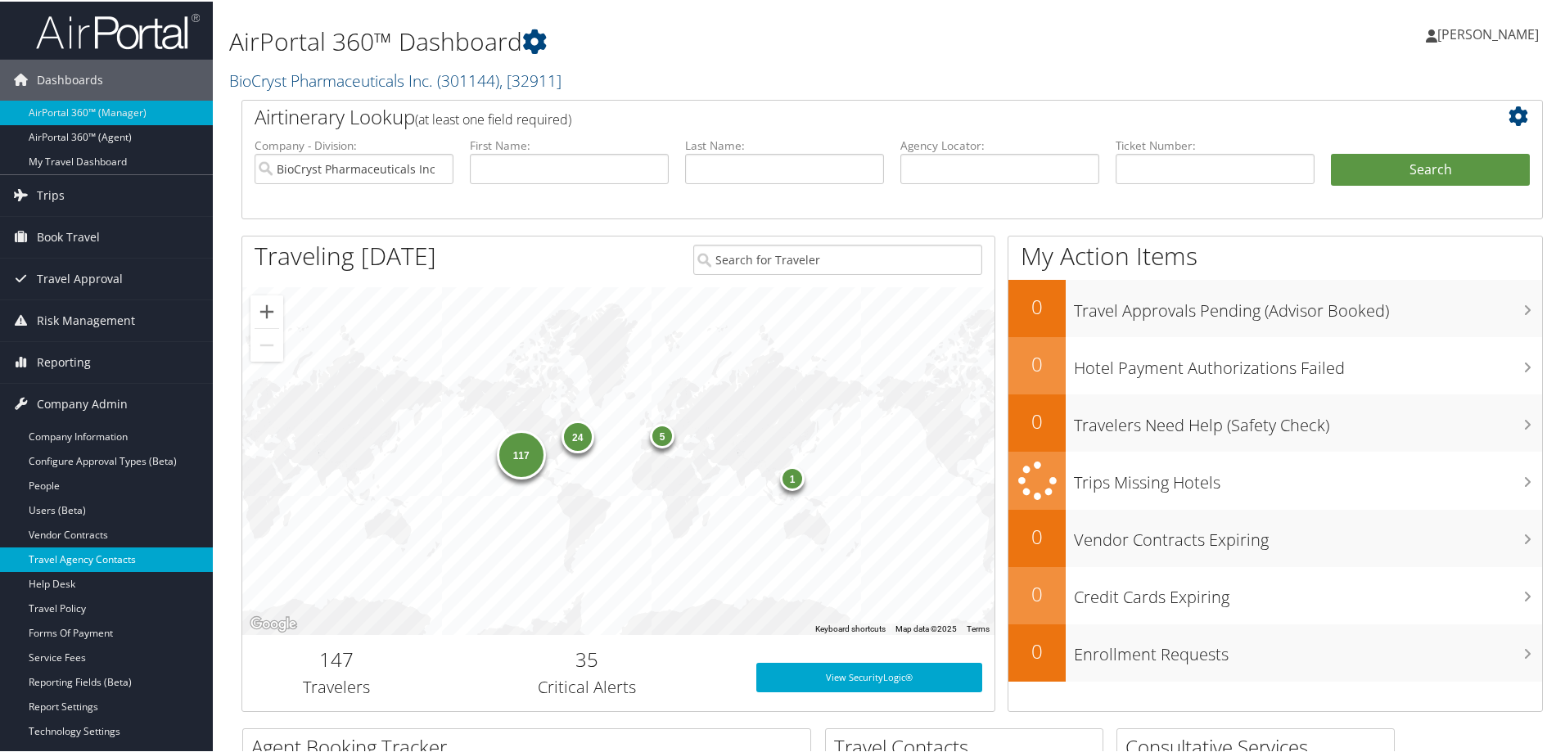
click at [155, 551] on link "Travel Agency Contacts" at bounding box center [106, 558] width 213 height 25
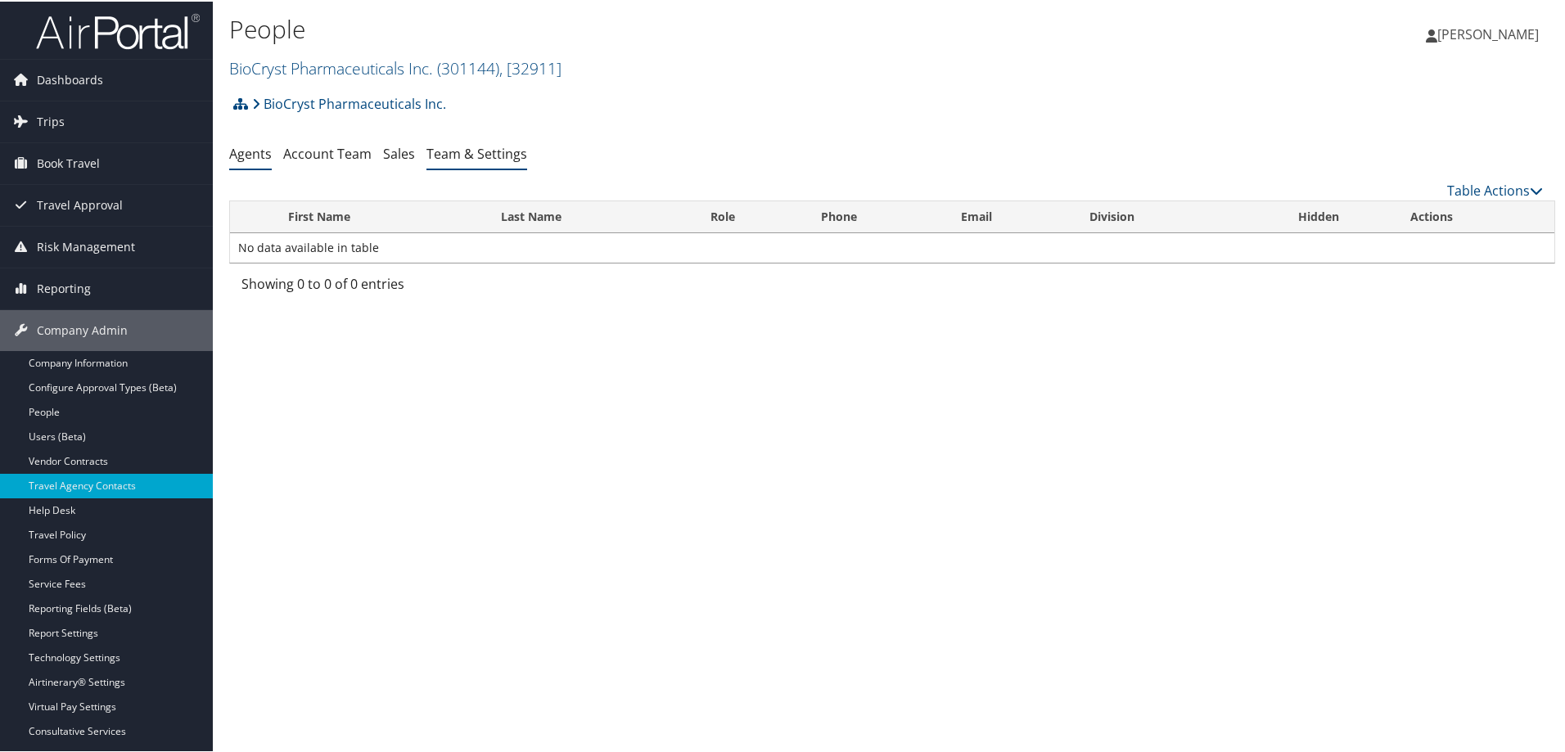
click at [468, 145] on link "Team & Settings" at bounding box center [476, 152] width 101 height 18
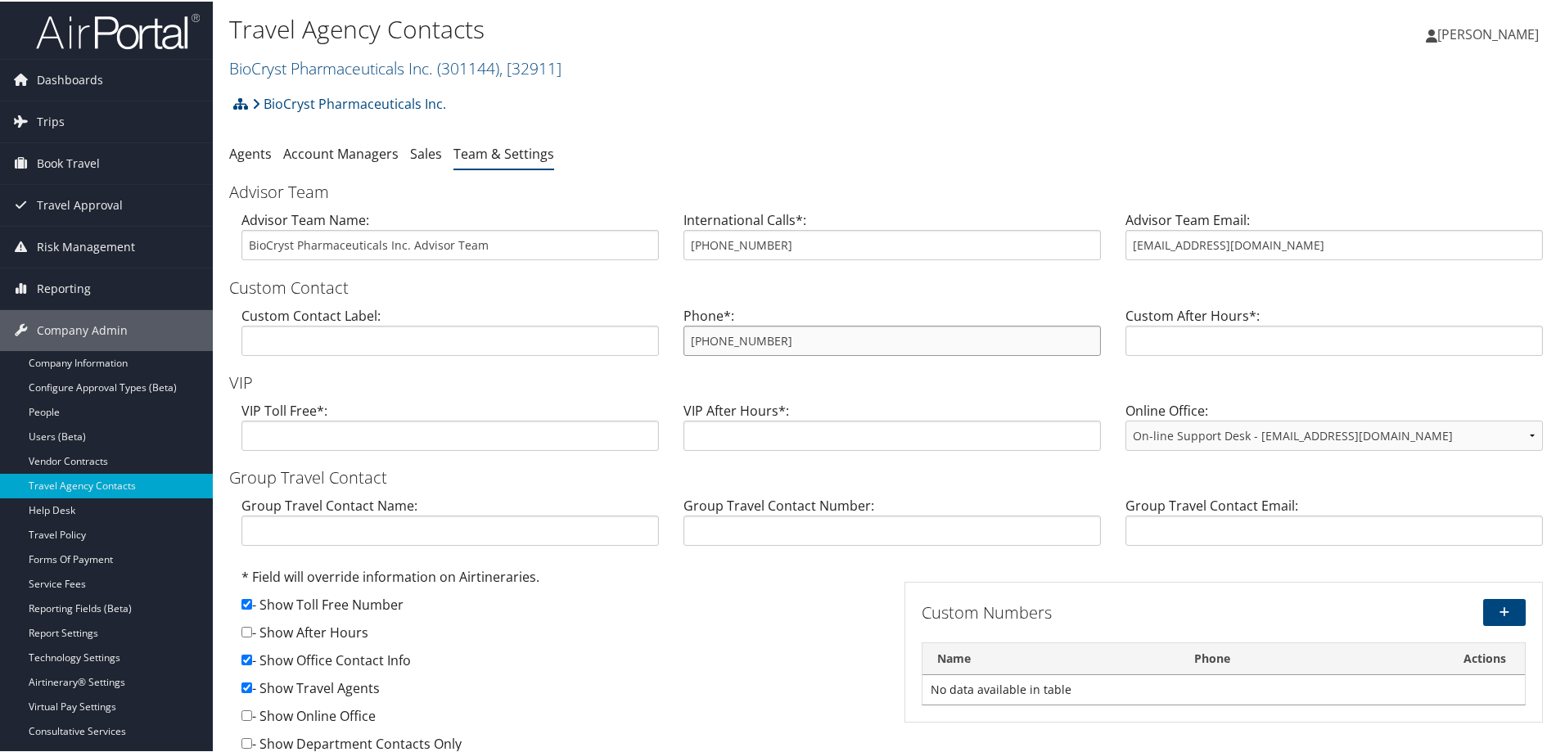
drag, startPoint x: 787, startPoint y: 344, endPoint x: 628, endPoint y: 338, distance: 158.9
click at [628, 338] on div "Custom Contact Label: Phone*: 800-437-9421 Custom After Hours*:" at bounding box center [892, 335] width 1326 height 63
click at [364, 59] on link "BioCryst Pharmaceuticals Inc. ( 301144 ) , [ 32911 ]" at bounding box center [395, 67] width 332 height 22
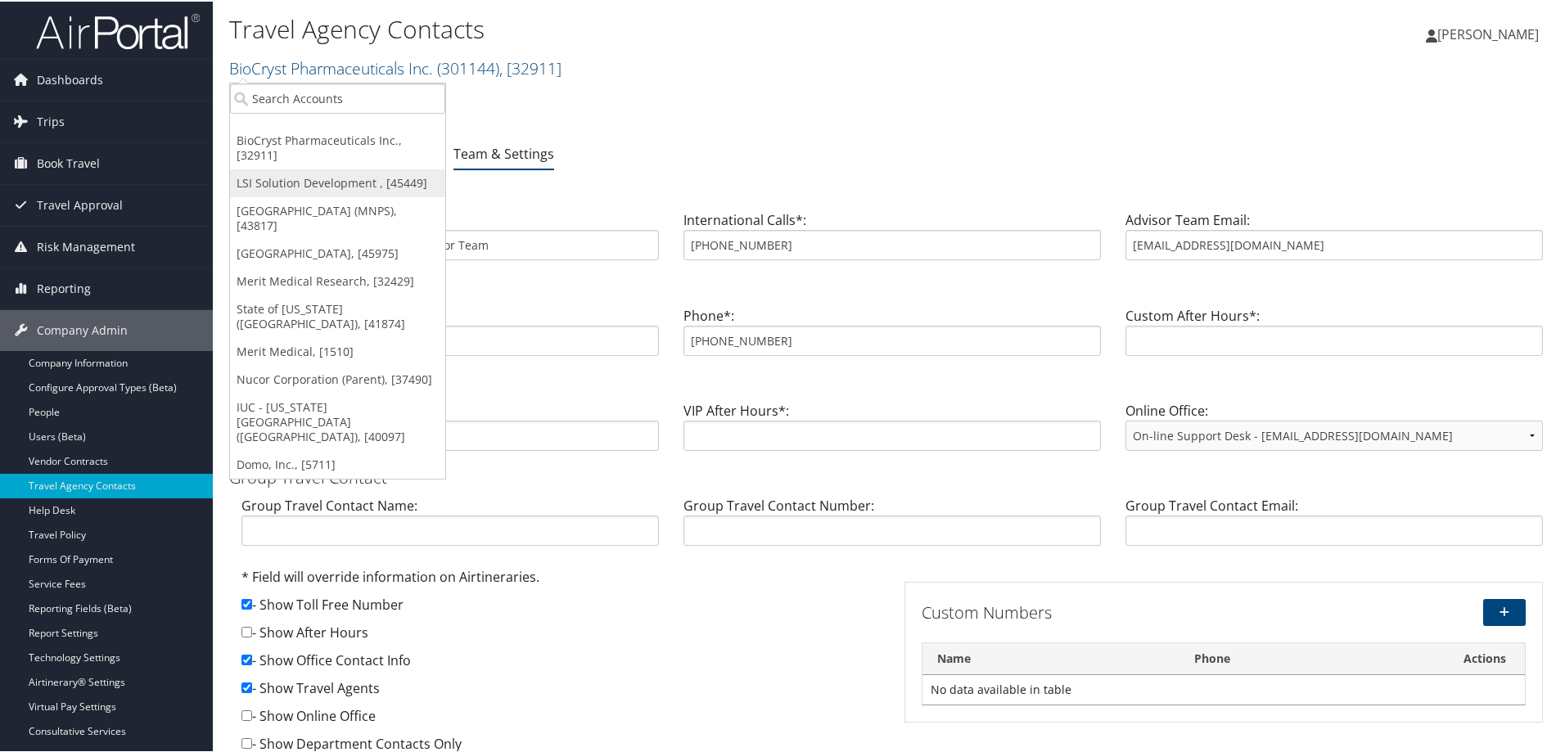
click at [328, 176] on link "LSI Solution Development , [45449]" at bounding box center [337, 182] width 215 height 28
